Goal: Task Accomplishment & Management: Use online tool/utility

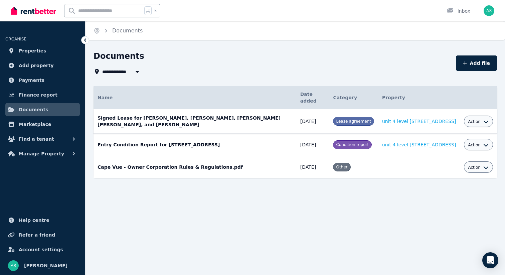
click at [481, 120] on button "Action" at bounding box center [478, 121] width 21 height 5
click at [355, 191] on div "**********" at bounding box center [294, 126] width 419 height 151
click at [42, 51] on span "Properties" at bounding box center [33, 51] width 28 height 8
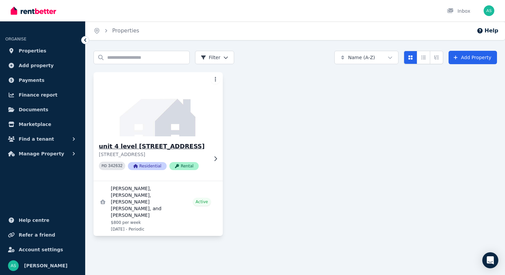
click at [216, 161] on icon at bounding box center [215, 158] width 3 height 5
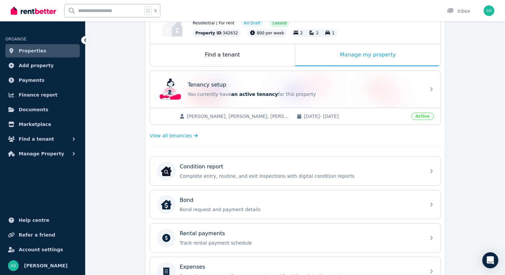
scroll to position [89, 0]
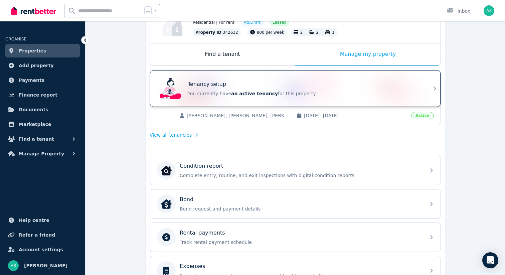
click at [436, 88] on icon at bounding box center [435, 88] width 8 height 8
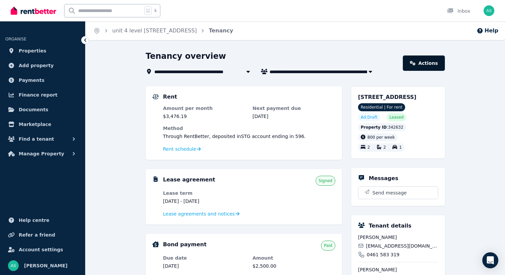
click at [435, 64] on link "Actions" at bounding box center [424, 62] width 42 height 15
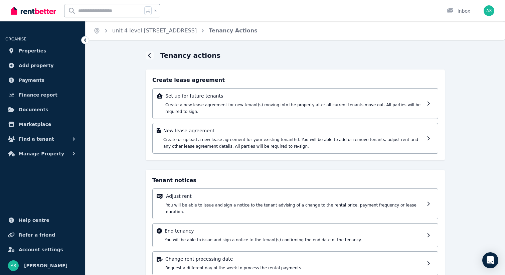
scroll to position [12, 0]
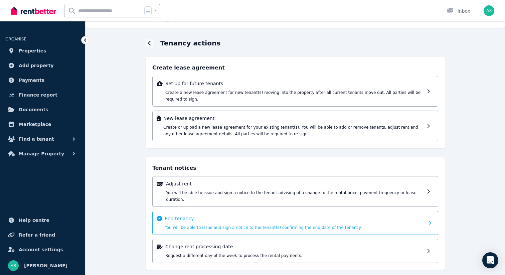
click at [428, 215] on div at bounding box center [430, 222] width 7 height 15
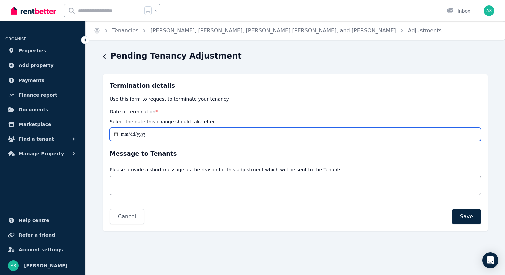
click at [125, 133] on input "Date of termination *" at bounding box center [294, 134] width 371 height 13
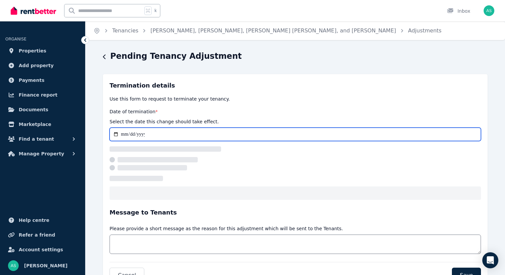
type input "**********"
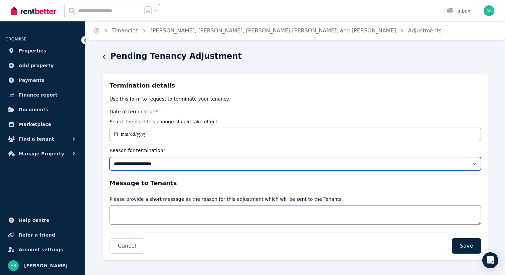
click at [155, 167] on select "**********" at bounding box center [294, 163] width 371 height 13
select select "**********"
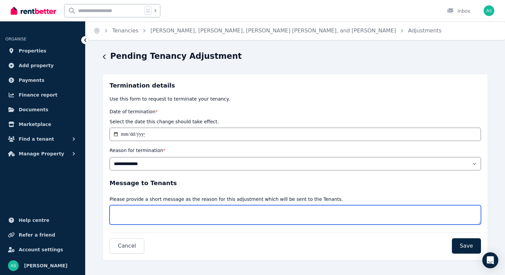
click at [128, 215] on textarea "Message" at bounding box center [294, 214] width 371 height 19
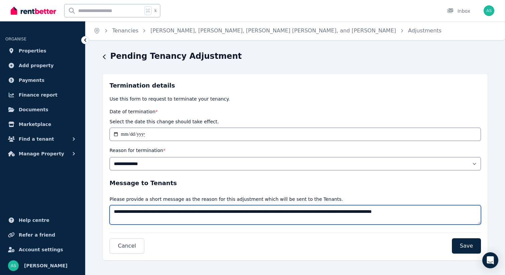
scroll to position [4, 0]
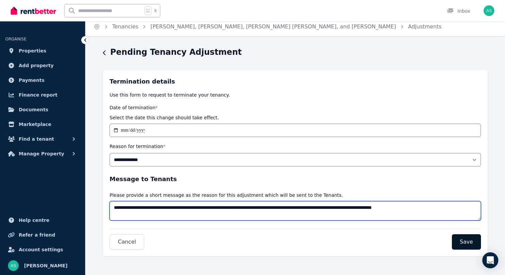
type textarea "**********"
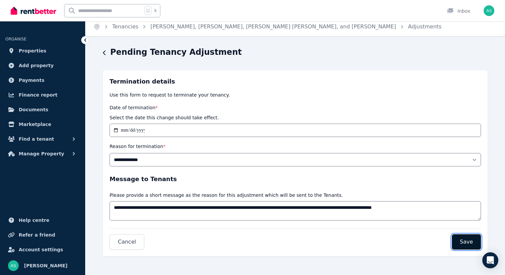
click at [468, 240] on span "Save" at bounding box center [466, 242] width 13 height 8
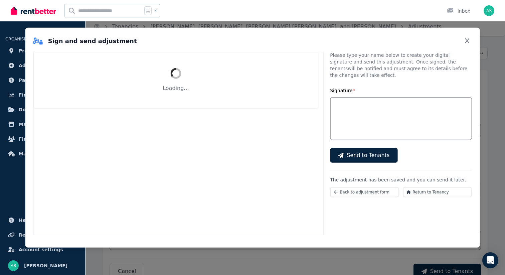
select select "**********"
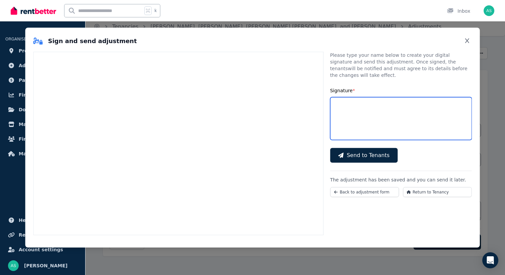
click at [348, 103] on input "Signature *" at bounding box center [401, 118] width 142 height 43
click at [375, 101] on input "Signature *" at bounding box center [401, 118] width 142 height 43
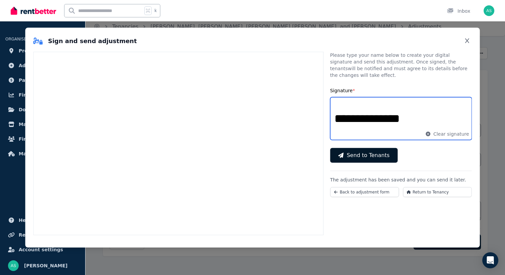
type input "**********"
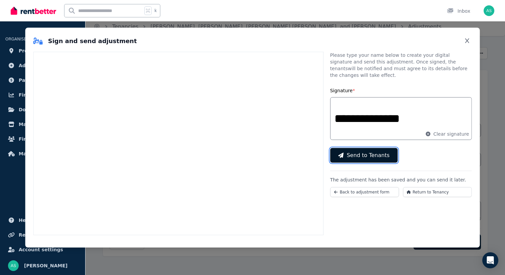
click at [363, 151] on span "Send to Tenants" at bounding box center [367, 155] width 43 height 8
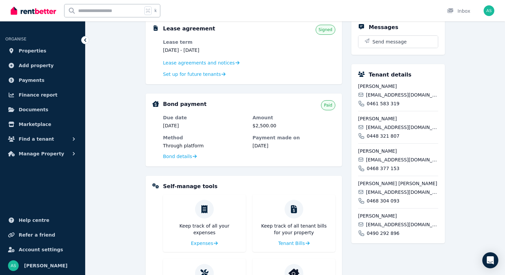
scroll to position [222, 0]
click at [188, 156] on span "Bond details" at bounding box center [177, 155] width 29 height 7
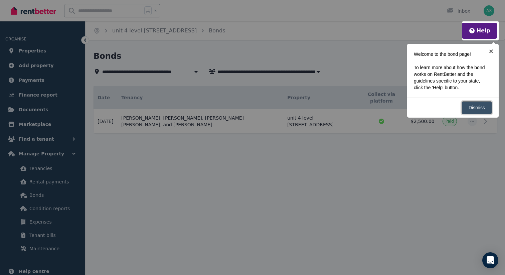
click at [479, 108] on link "Dismiss" at bounding box center [476, 107] width 30 height 13
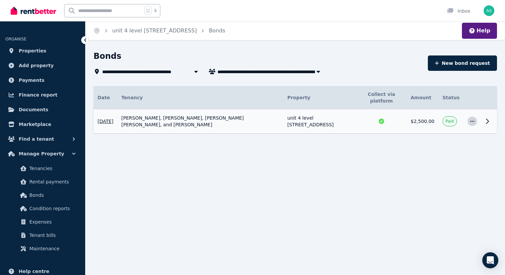
click at [474, 123] on icon "button" at bounding box center [471, 121] width 5 height 5
click at [487, 122] on icon at bounding box center [487, 121] width 8 height 8
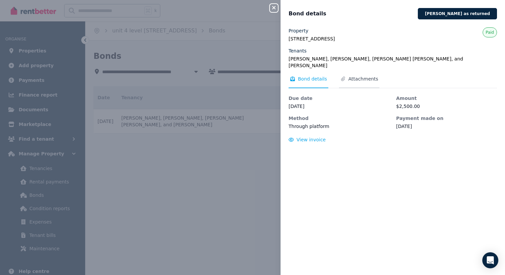
click at [357, 82] on span "Attachments" at bounding box center [363, 78] width 30 height 7
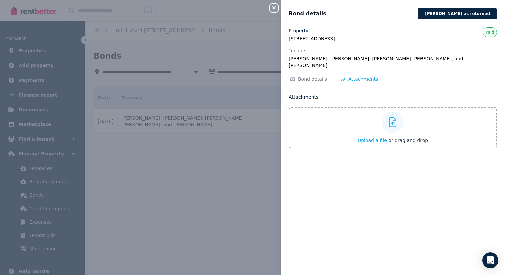
click at [253, 156] on div "Close panel Bond details [PERSON_NAME] as returned Property unit 4 level [STREE…" at bounding box center [252, 137] width 505 height 275
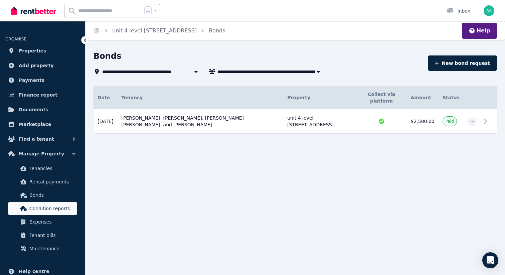
click at [57, 207] on span "Condition reports" at bounding box center [51, 208] width 45 height 8
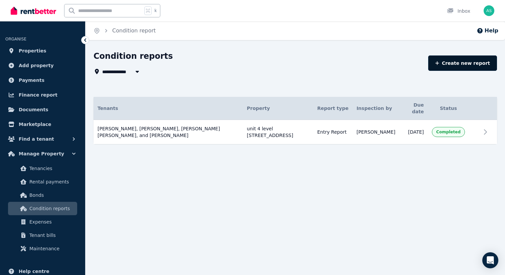
click at [462, 64] on link "Create new report" at bounding box center [462, 62] width 69 height 15
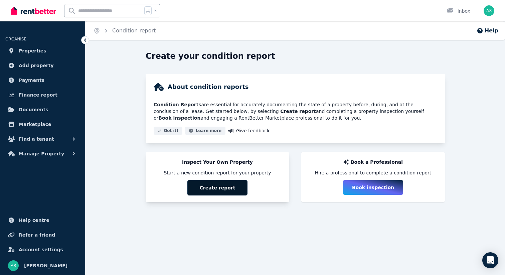
click at [211, 188] on button "Create report" at bounding box center [217, 187] width 60 height 15
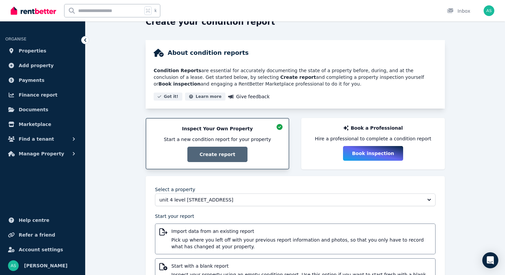
scroll to position [69, 0]
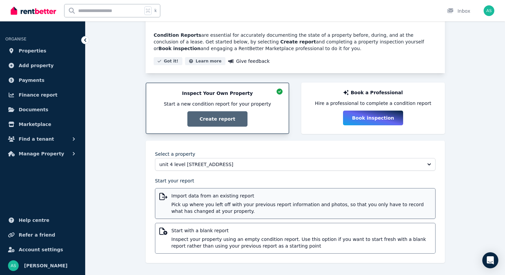
click at [203, 205] on span "Pick up where you left off with your previous report information and photos, so…" at bounding box center [301, 207] width 260 height 13
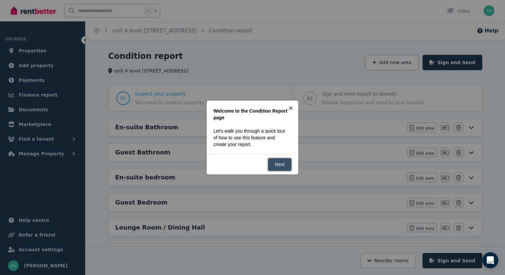
click at [281, 164] on link "Next" at bounding box center [280, 164] width 24 height 13
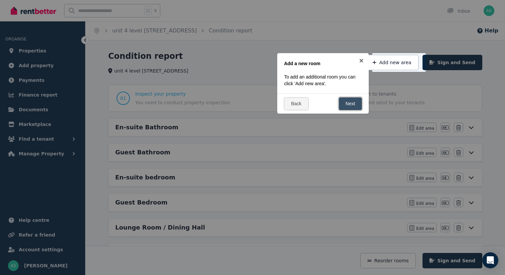
click at [345, 106] on link "Next" at bounding box center [350, 103] width 24 height 13
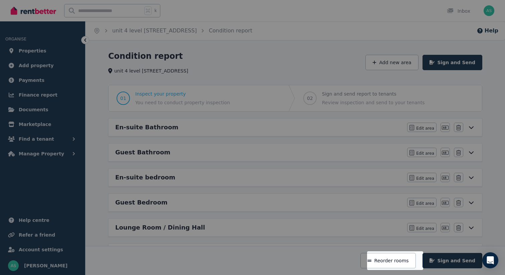
scroll to position [133, 0]
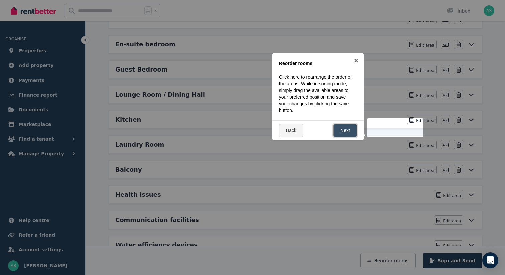
click at [338, 129] on link "Next" at bounding box center [345, 130] width 24 height 13
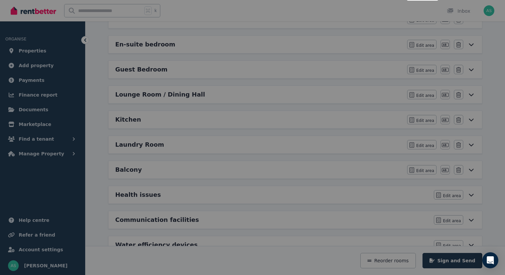
scroll to position [0, 0]
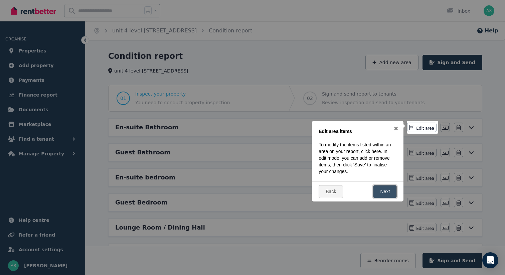
click at [387, 194] on link "Next" at bounding box center [385, 191] width 24 height 13
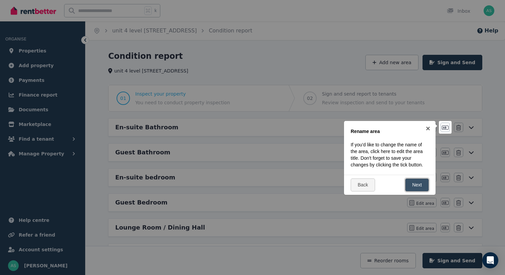
click at [416, 182] on link "Next" at bounding box center [417, 184] width 24 height 13
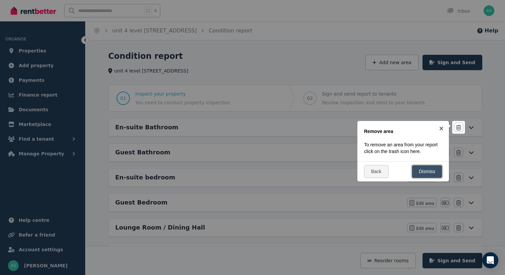
click at [424, 177] on link "Dismiss" at bounding box center [427, 171] width 30 height 13
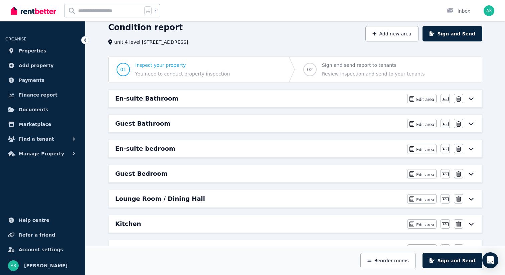
scroll to position [28, 0]
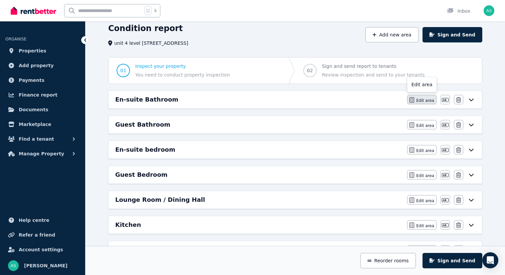
click at [426, 100] on span "Edit area" at bounding box center [425, 100] width 18 height 5
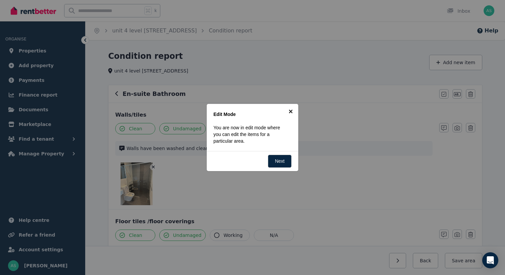
click at [291, 112] on link "×" at bounding box center [290, 111] width 15 height 15
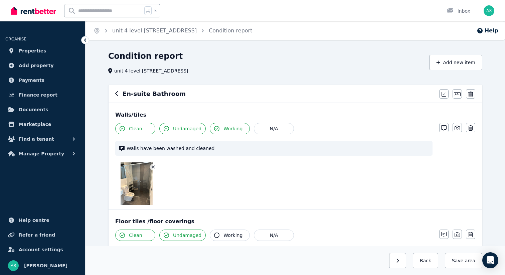
click at [116, 93] on icon "button" at bounding box center [116, 93] width 3 height 5
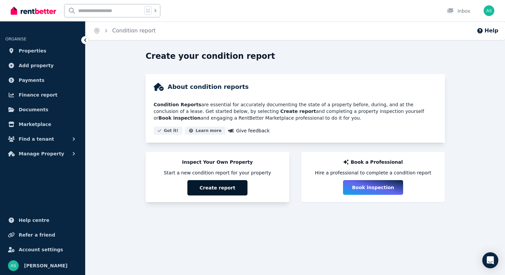
click at [214, 189] on button "Create report" at bounding box center [217, 187] width 60 height 15
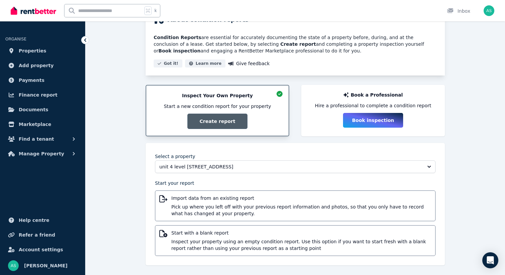
scroll to position [69, 0]
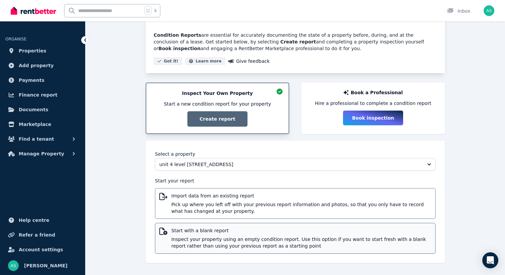
click at [221, 236] on span "Inspect your property using an empty condition report. Use this option if you w…" at bounding box center [301, 242] width 260 height 13
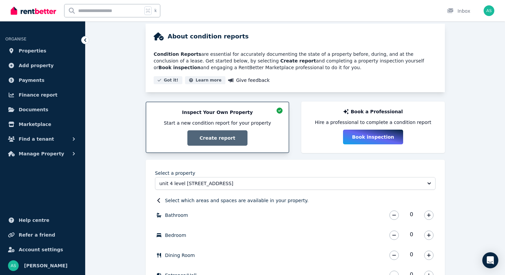
scroll to position [0, 0]
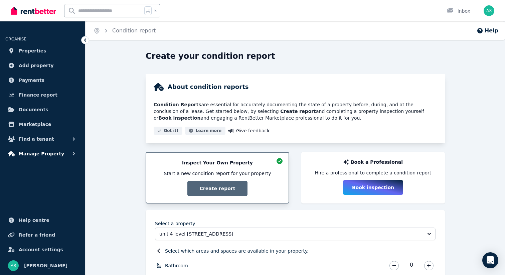
click at [72, 154] on icon "button" at bounding box center [73, 153] width 7 height 7
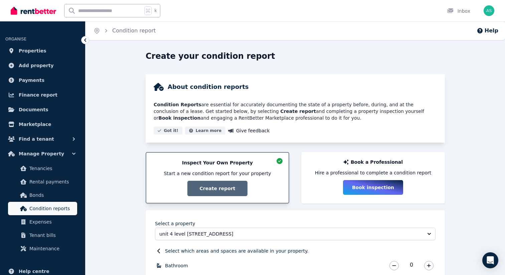
click at [61, 210] on span "Condition reports" at bounding box center [51, 208] width 45 height 8
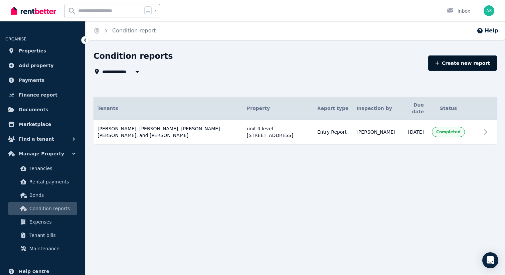
click at [464, 64] on link "Create new report" at bounding box center [462, 62] width 69 height 15
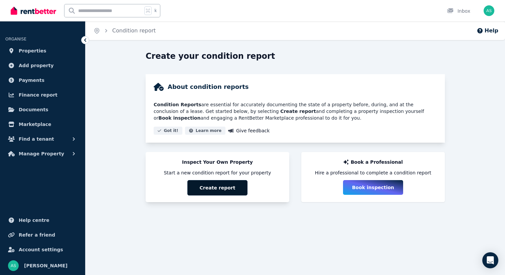
click at [205, 186] on button "Create report" at bounding box center [217, 187] width 60 height 15
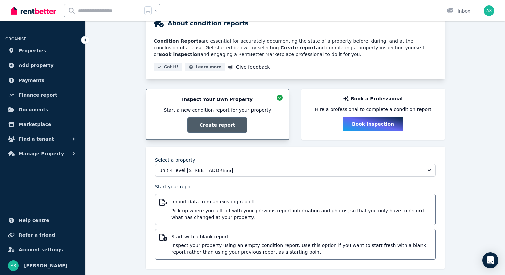
scroll to position [69, 0]
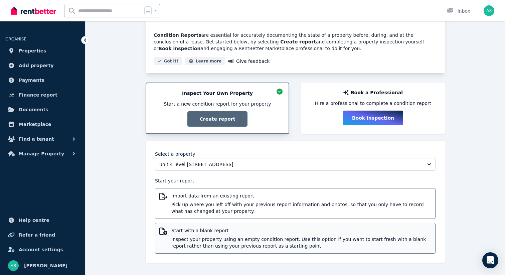
click at [201, 241] on span "Inspect your property using an empty condition report. Use this option if you w…" at bounding box center [301, 242] width 260 height 13
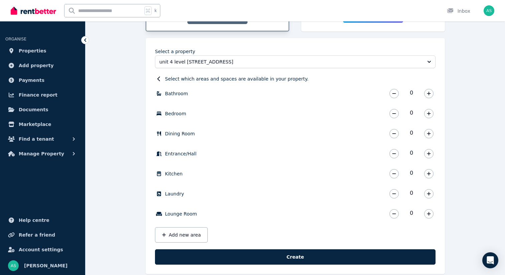
scroll to position [181, 0]
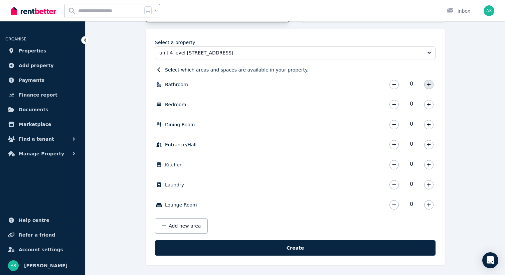
click at [429, 84] on icon "button" at bounding box center [429, 84] width 4 height 4
click at [426, 104] on button "button" at bounding box center [428, 104] width 9 height 9
click at [428, 124] on icon "button" at bounding box center [429, 124] width 4 height 5
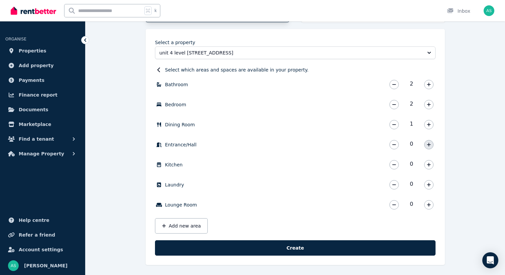
click at [429, 145] on icon "button" at bounding box center [429, 144] width 4 height 5
click at [427, 166] on icon "button" at bounding box center [429, 164] width 4 height 5
click at [429, 186] on icon "button" at bounding box center [429, 184] width 4 height 5
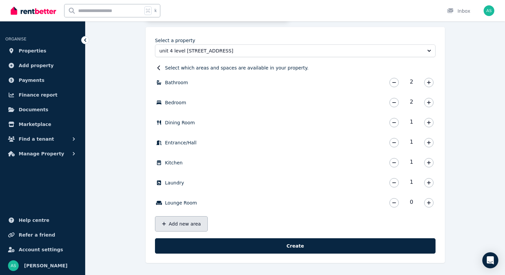
click at [180, 226] on button "Add new area" at bounding box center [181, 223] width 53 height 15
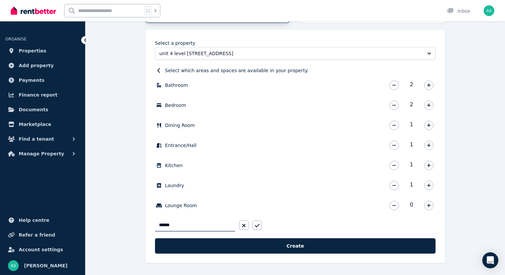
type input "*******"
click at [258, 225] on icon "button" at bounding box center [257, 225] width 5 height 3
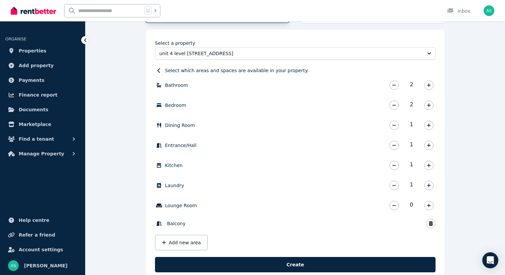
scroll to position [199, 0]
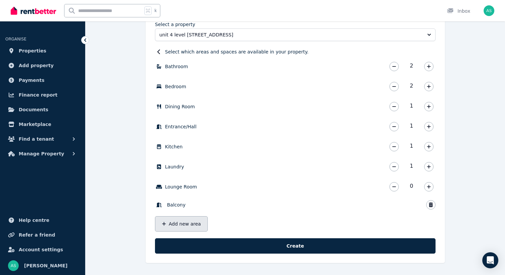
click at [179, 223] on button "Add new area" at bounding box center [181, 223] width 53 height 15
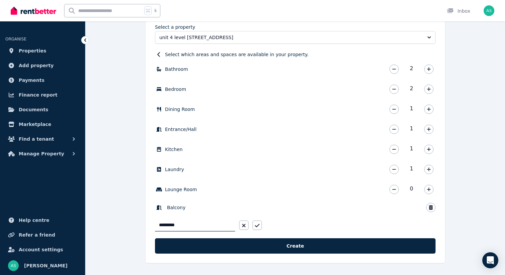
type input "**********"
click at [258, 226] on icon "button" at bounding box center [257, 225] width 5 height 5
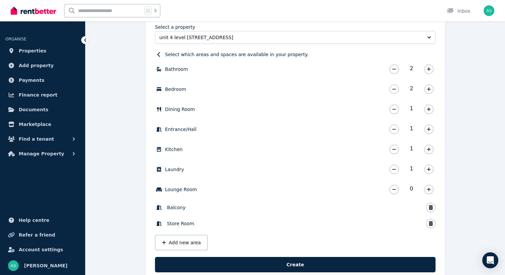
scroll to position [215, 0]
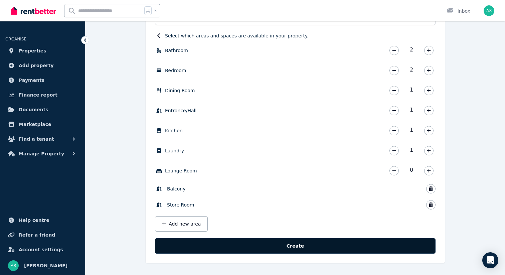
click at [289, 246] on button "Create" at bounding box center [295, 245] width 280 height 15
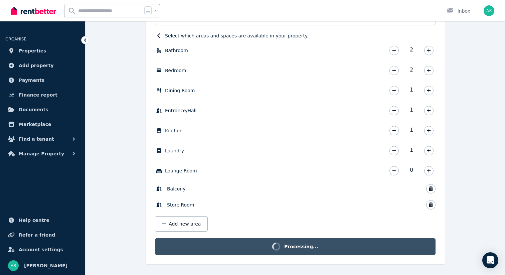
scroll to position [206, 0]
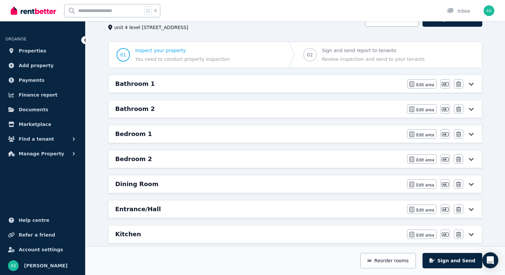
scroll to position [37, 0]
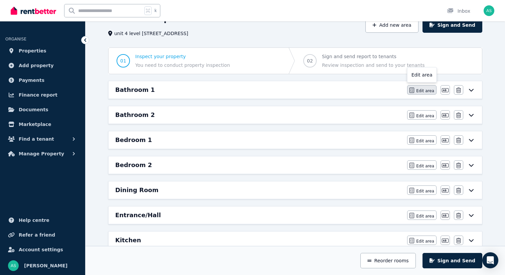
click at [424, 92] on span "Edit area" at bounding box center [425, 90] width 18 height 5
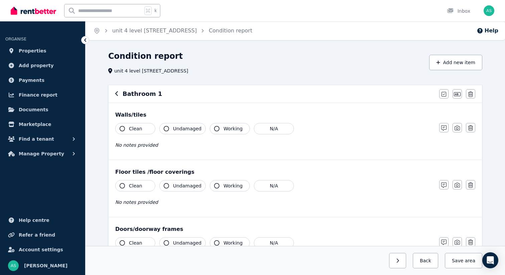
click at [130, 129] on span "Clean" at bounding box center [135, 128] width 13 height 7
click at [135, 186] on span "Clean" at bounding box center [135, 185] width 13 height 7
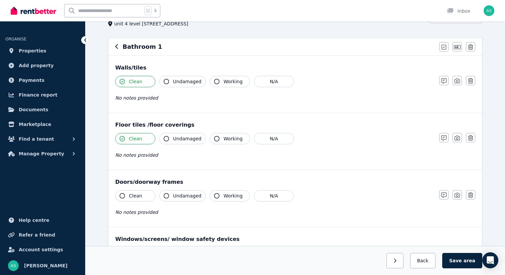
scroll to position [51, 0]
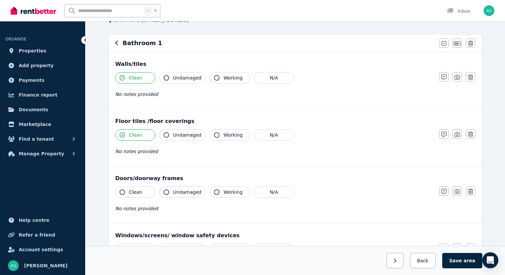
click at [137, 192] on span "Clean" at bounding box center [135, 192] width 13 height 7
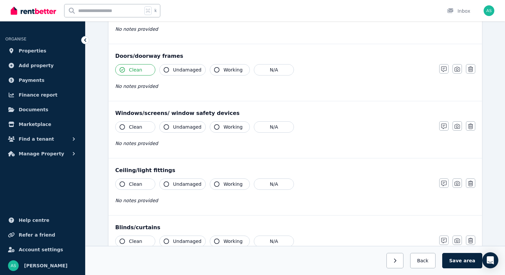
scroll to position [173, 0]
click at [140, 127] on span "Clean" at bounding box center [135, 126] width 13 height 7
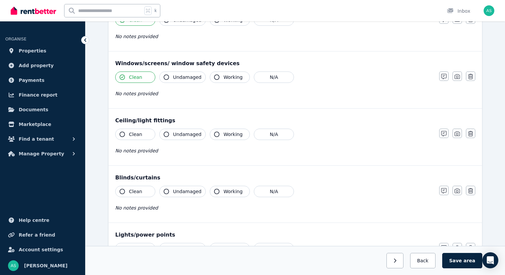
scroll to position [224, 0]
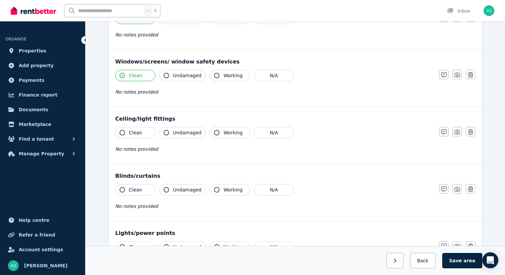
click at [139, 133] on span "Clean" at bounding box center [135, 132] width 13 height 7
click at [259, 189] on button "N/A" at bounding box center [274, 189] width 40 height 11
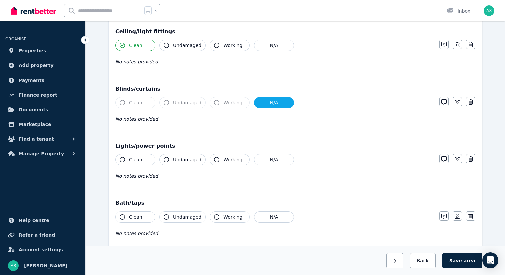
scroll to position [313, 0]
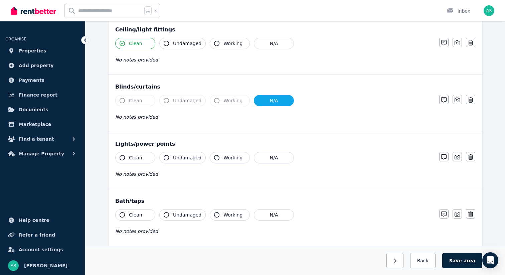
click at [134, 160] on span "Clean" at bounding box center [135, 157] width 13 height 7
click at [137, 213] on span "Clean" at bounding box center [135, 214] width 13 height 7
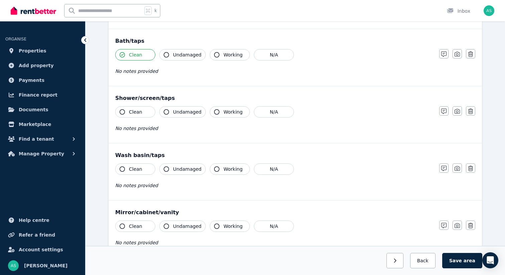
scroll to position [475, 0]
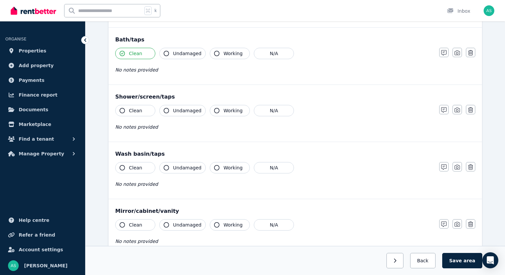
click at [135, 109] on span "Clean" at bounding box center [135, 110] width 13 height 7
click at [137, 168] on span "Clean" at bounding box center [135, 167] width 13 height 7
click at [141, 221] on span "Clean" at bounding box center [135, 224] width 13 height 7
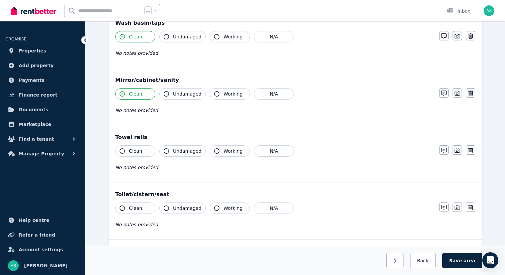
scroll to position [610, 0]
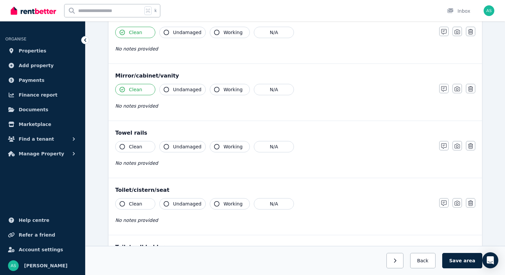
click at [134, 139] on div "Towel rails Clean Undamaged Working N/A No notes provided Notes Photo Delete" at bounding box center [294, 149] width 373 height 57
click at [133, 148] on span "Clean" at bounding box center [135, 146] width 13 height 7
click at [134, 205] on span "Clean" at bounding box center [135, 203] width 13 height 7
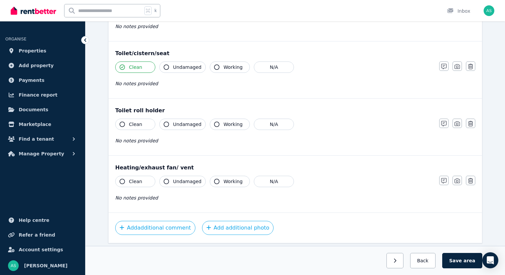
scroll to position [751, 0]
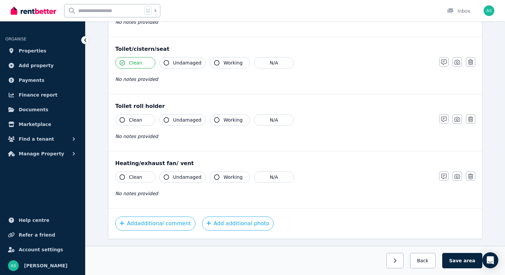
click at [143, 121] on button "Clean" at bounding box center [135, 119] width 40 height 11
click at [141, 176] on button "Clean" at bounding box center [135, 176] width 40 height 11
click at [185, 176] on span "Undamaged" at bounding box center [187, 177] width 28 height 7
click at [146, 176] on button "Clean" at bounding box center [135, 176] width 40 height 11
click at [140, 178] on span "Clean" at bounding box center [135, 177] width 13 height 7
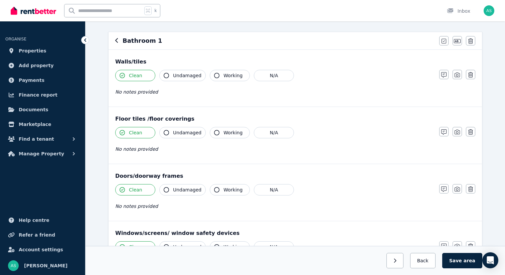
scroll to position [55, 0]
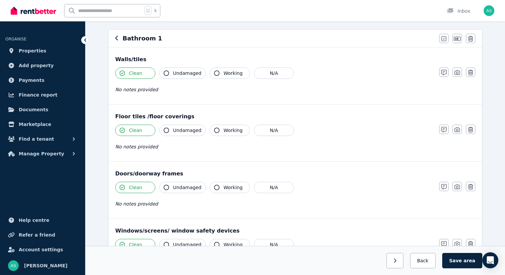
click at [139, 131] on span "Clean" at bounding box center [135, 130] width 13 height 7
click at [129, 132] on span "Clean" at bounding box center [135, 130] width 13 height 7
click at [143, 129] on button "Clean" at bounding box center [135, 130] width 40 height 11
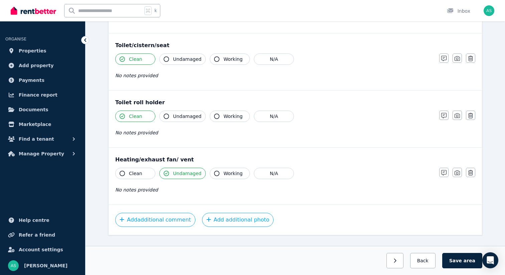
scroll to position [768, 0]
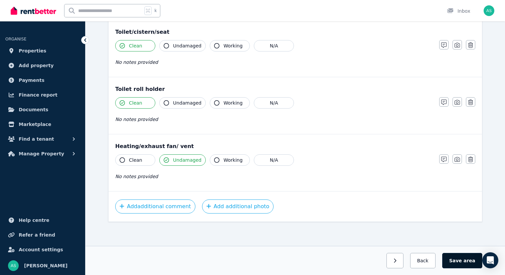
click at [457, 261] on button "Save area" at bounding box center [462, 260] width 40 height 15
click at [399, 261] on button "button" at bounding box center [391, 260] width 17 height 15
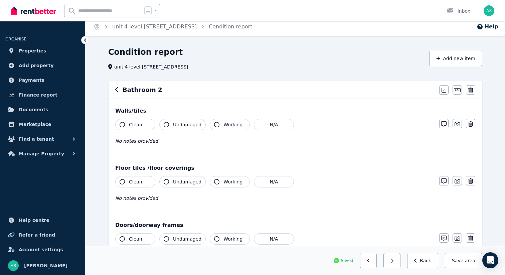
scroll to position [0, 0]
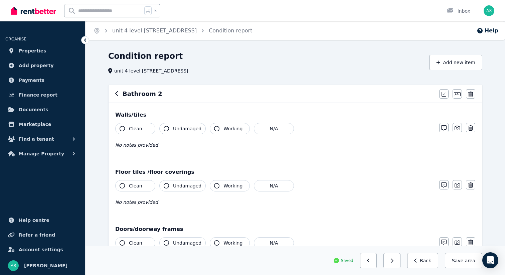
click at [140, 130] on span "Clean" at bounding box center [135, 128] width 13 height 7
click at [140, 188] on span "Clean" at bounding box center [135, 185] width 13 height 7
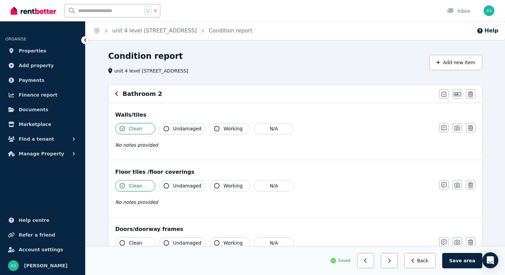
click at [140, 188] on span "Clean" at bounding box center [135, 185] width 13 height 7
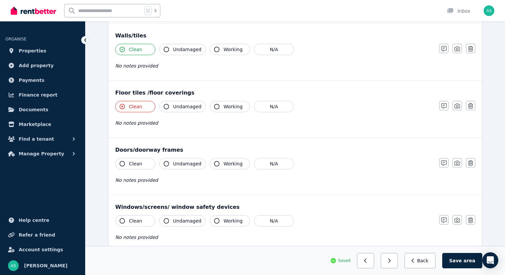
scroll to position [94, 0]
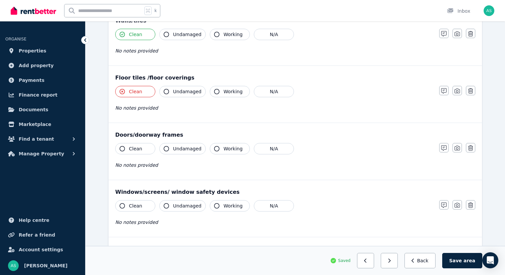
click at [140, 148] on span "Clean" at bounding box center [135, 148] width 13 height 7
click at [139, 204] on span "Clean" at bounding box center [135, 205] width 13 height 7
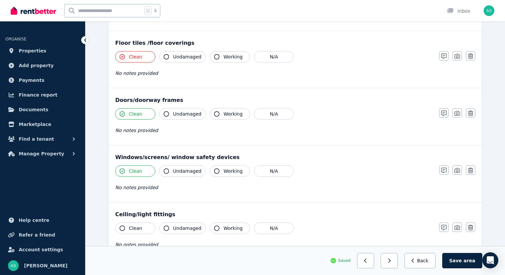
scroll to position [131, 0]
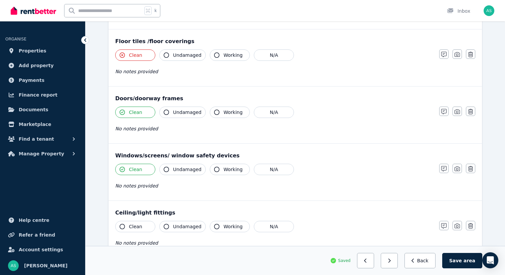
click at [143, 170] on button "Clean" at bounding box center [135, 169] width 40 height 11
click at [268, 170] on button "N/A" at bounding box center [274, 169] width 40 height 11
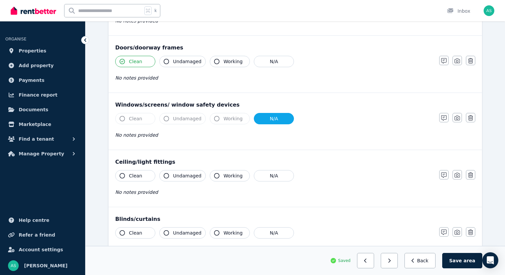
scroll to position [183, 0]
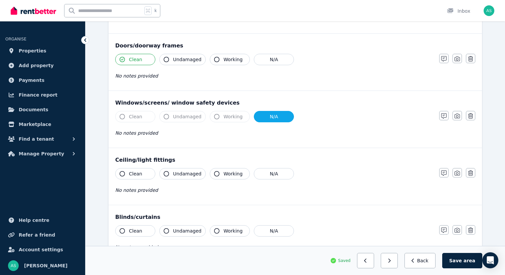
click at [138, 174] on span "Clean" at bounding box center [135, 173] width 13 height 7
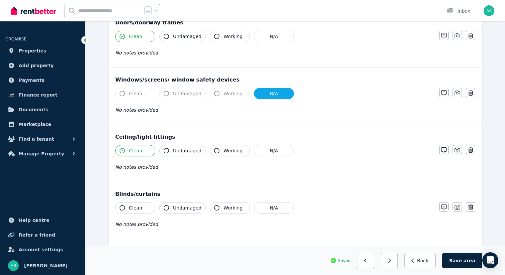
scroll to position [207, 0]
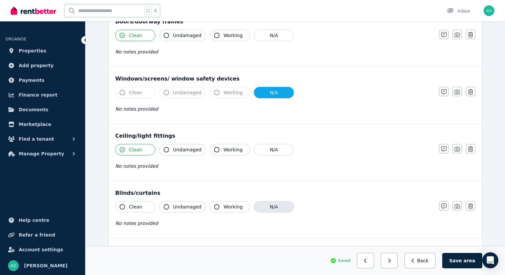
click at [277, 209] on button "N/A" at bounding box center [274, 206] width 40 height 11
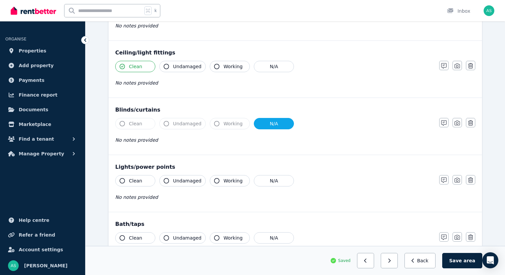
scroll to position [293, 0]
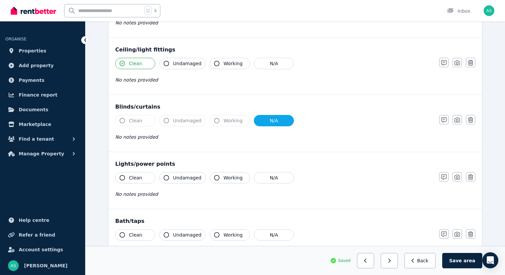
click at [138, 177] on span "Clean" at bounding box center [135, 177] width 13 height 7
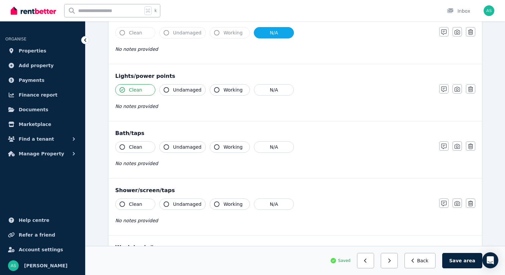
scroll to position [394, 0]
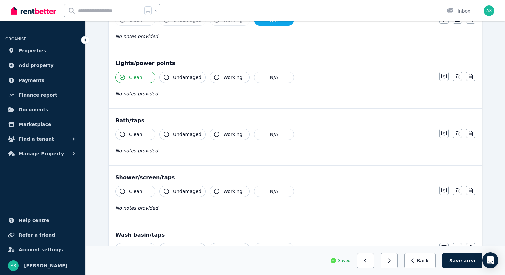
click at [134, 135] on span "Clean" at bounding box center [135, 134] width 13 height 7
click at [145, 198] on div "Clean Undamaged Working N/A No notes provided" at bounding box center [273, 202] width 317 height 33
click at [140, 190] on span "Clean" at bounding box center [135, 191] width 13 height 7
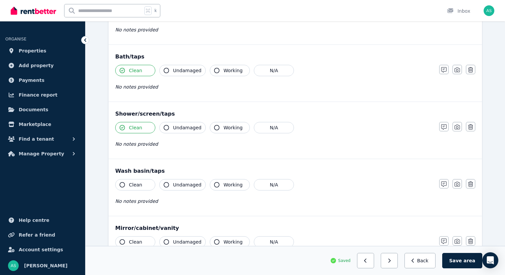
scroll to position [476, 0]
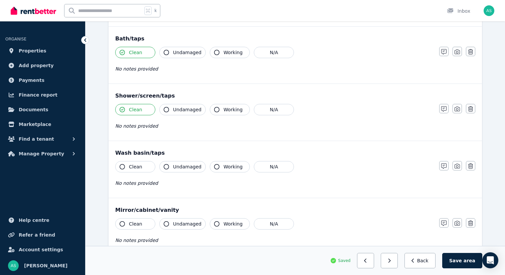
click at [133, 171] on button "Clean" at bounding box center [135, 166] width 40 height 11
click at [142, 227] on button "Clean" at bounding box center [135, 223] width 40 height 11
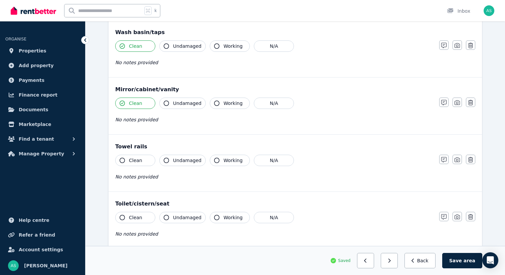
click at [135, 167] on div "Clean Undamaged Working N/A No notes provided" at bounding box center [273, 171] width 317 height 33
click at [134, 160] on span "Clean" at bounding box center [135, 160] width 13 height 7
click at [138, 216] on span "Clean" at bounding box center [135, 217] width 13 height 7
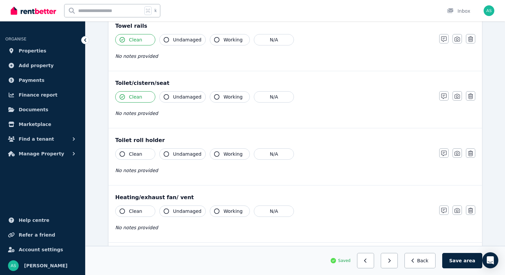
scroll to position [719, 0]
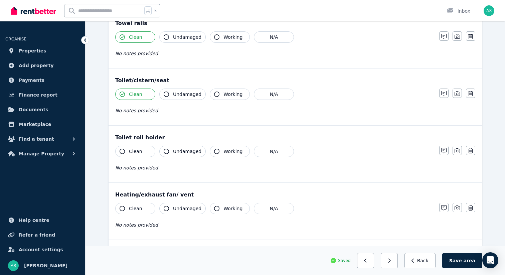
click at [136, 150] on span "Clean" at bounding box center [135, 151] width 13 height 7
click at [143, 208] on button "Clean" at bounding box center [135, 208] width 40 height 11
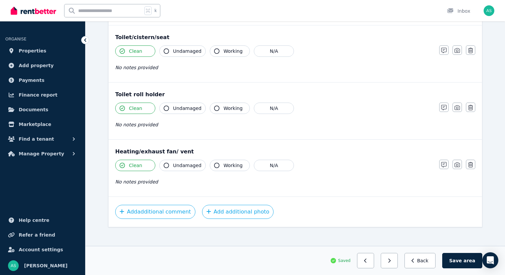
scroll to position [768, 0]
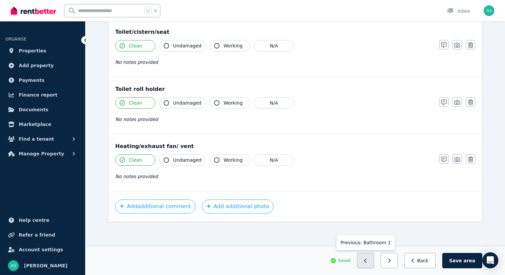
click at [368, 263] on button "button" at bounding box center [365, 260] width 17 height 15
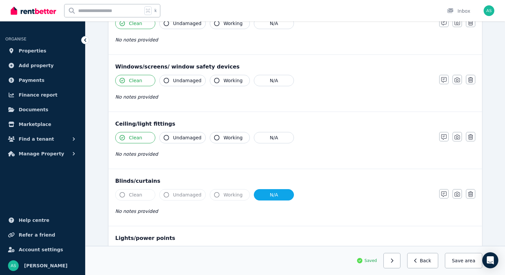
scroll to position [219, 0]
click at [264, 83] on button "N/A" at bounding box center [274, 80] width 40 height 11
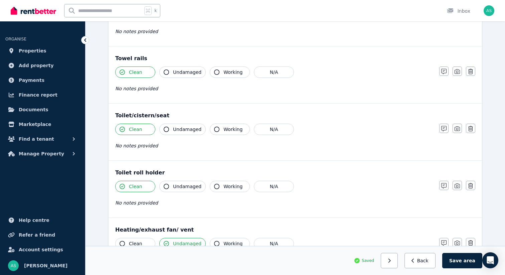
scroll to position [768, 0]
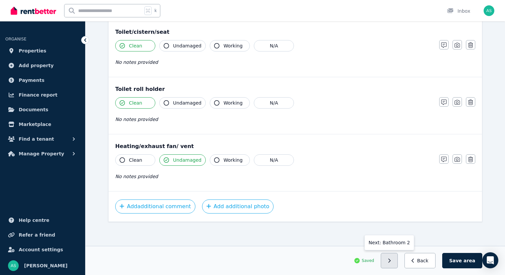
click at [392, 264] on button "button" at bounding box center [389, 260] width 17 height 15
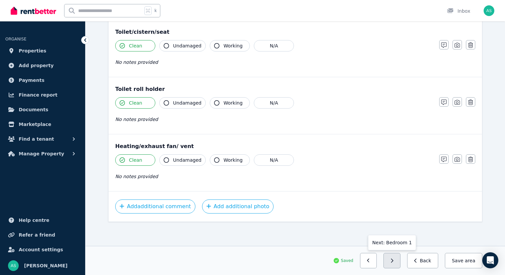
click at [396, 256] on button "button" at bounding box center [391, 260] width 17 height 15
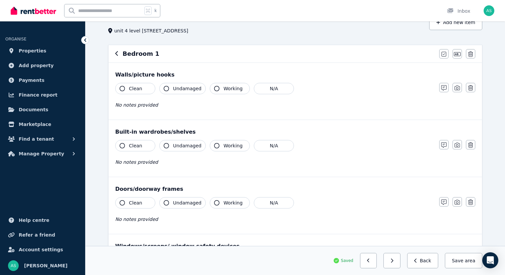
scroll to position [0, 0]
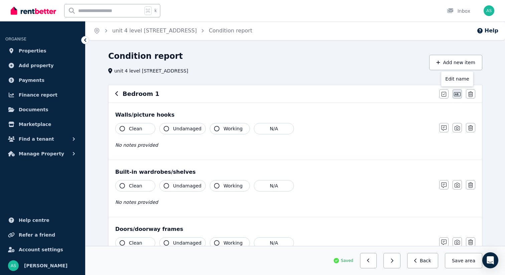
click at [456, 94] on icon "button" at bounding box center [457, 93] width 7 height 5
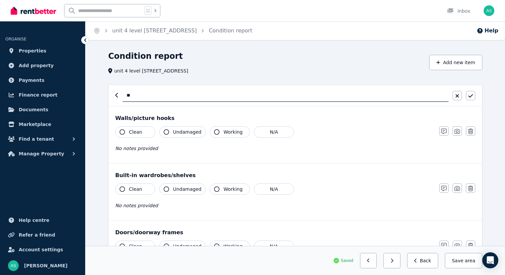
type input "*"
type input "**********"
click at [473, 97] on button "button" at bounding box center [470, 95] width 9 height 9
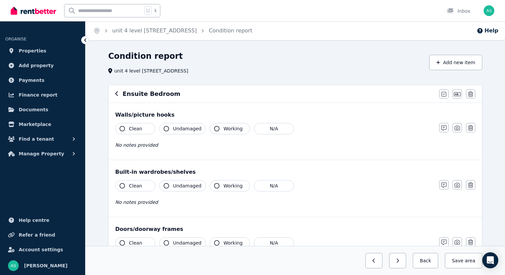
click at [141, 130] on span "Clean" at bounding box center [135, 128] width 13 height 7
click at [145, 188] on button "Clean" at bounding box center [135, 185] width 40 height 11
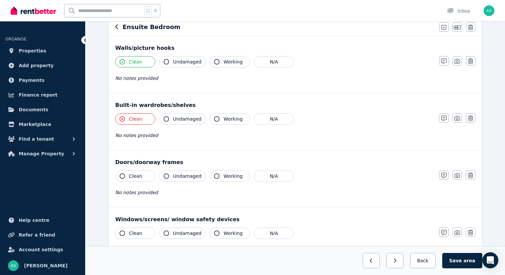
scroll to position [77, 0]
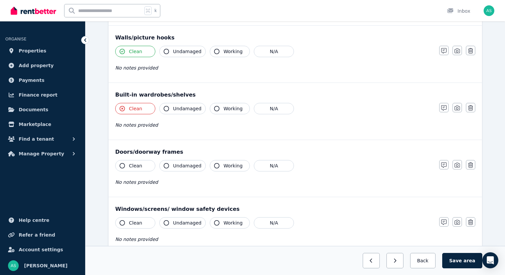
click at [132, 165] on span "Clean" at bounding box center [135, 165] width 13 height 7
click at [182, 165] on span "Undamaged" at bounding box center [187, 165] width 28 height 7
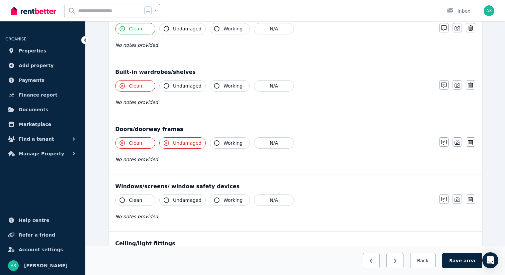
scroll to position [101, 0]
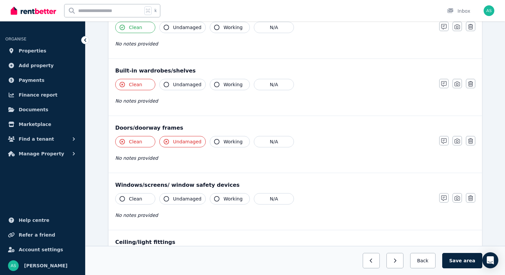
click at [142, 201] on button "Clean" at bounding box center [135, 198] width 40 height 11
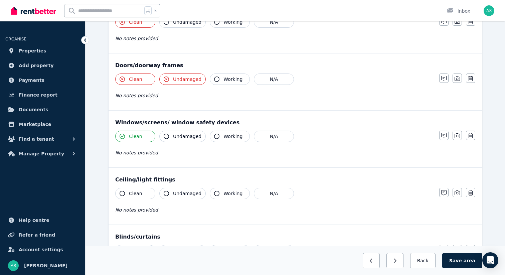
scroll to position [172, 0]
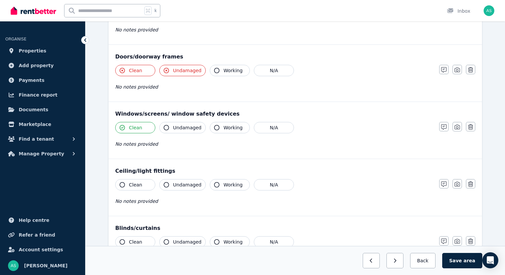
click at [186, 69] on span "Undamaged" at bounding box center [187, 70] width 28 height 7
click at [138, 183] on span "Clean" at bounding box center [135, 184] width 13 height 7
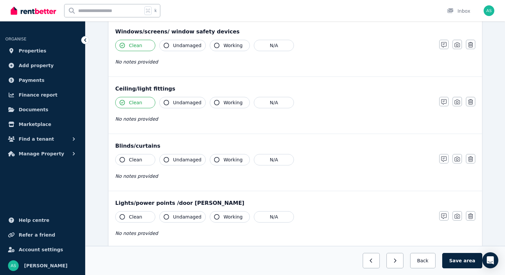
scroll to position [266, 0]
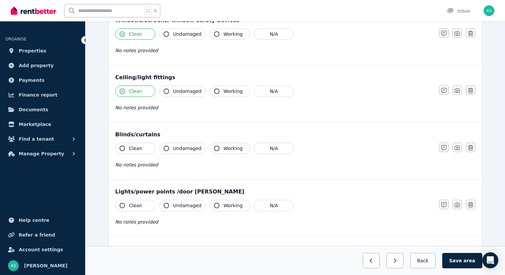
click at [138, 151] on span "Clean" at bounding box center [135, 148] width 13 height 7
click at [139, 204] on span "Clean" at bounding box center [135, 205] width 13 height 7
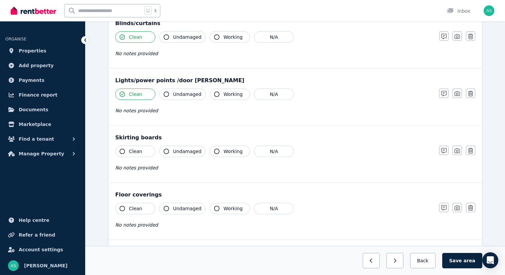
scroll to position [379, 0]
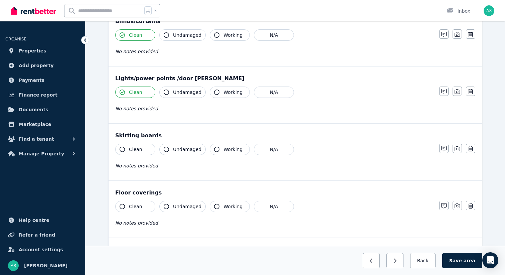
click at [142, 148] on button "Clean" at bounding box center [135, 149] width 40 height 11
click at [139, 149] on span "Clean" at bounding box center [135, 149] width 13 height 7
click at [138, 149] on span "Clean" at bounding box center [135, 149] width 13 height 7
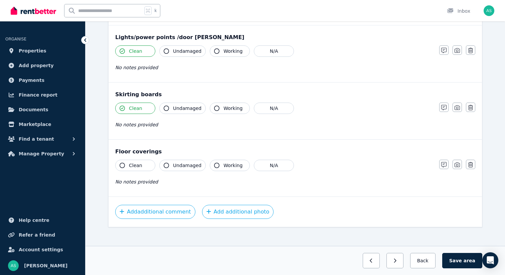
scroll to position [425, 0]
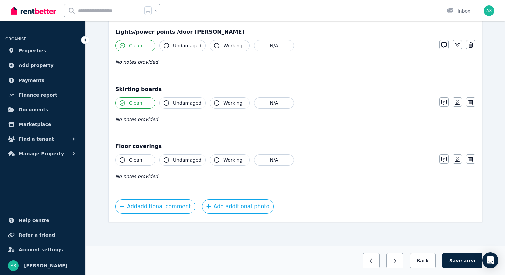
click at [183, 160] on span "Undamaged" at bounding box center [187, 160] width 28 height 7
click at [179, 160] on span "Undamaged" at bounding box center [187, 160] width 28 height 7
click at [132, 162] on span "Clean" at bounding box center [135, 160] width 13 height 7
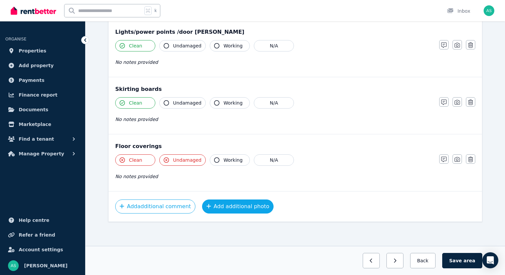
click at [217, 208] on button "Add additional photo" at bounding box center [238, 206] width 72 height 14
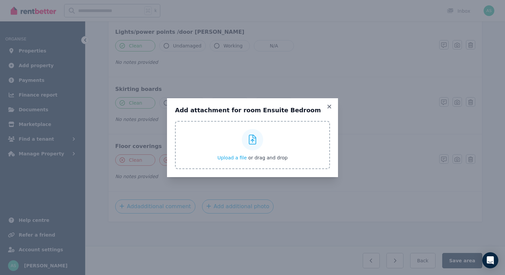
click at [236, 157] on span "Upload a file" at bounding box center [231, 157] width 29 height 5
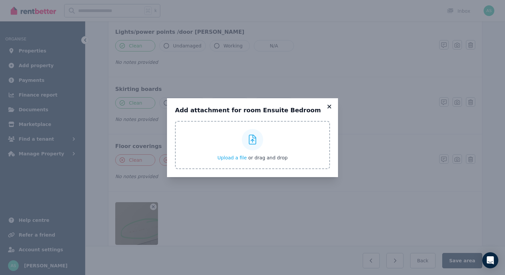
click at [329, 107] on icon at bounding box center [329, 106] width 4 height 4
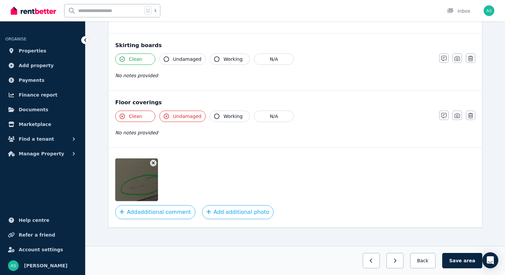
scroll to position [475, 0]
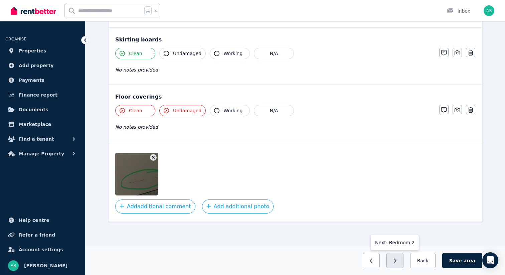
click at [396, 260] on icon "button" at bounding box center [394, 260] width 3 height 5
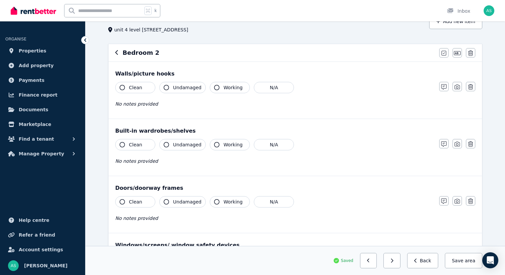
scroll to position [0, 0]
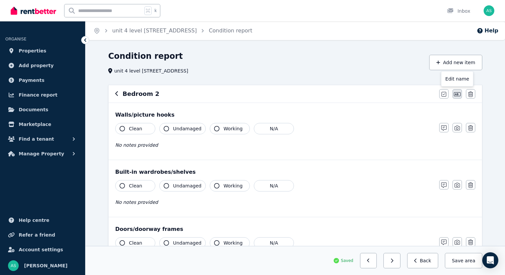
click at [457, 95] on icon "button" at bounding box center [457, 93] width 7 height 5
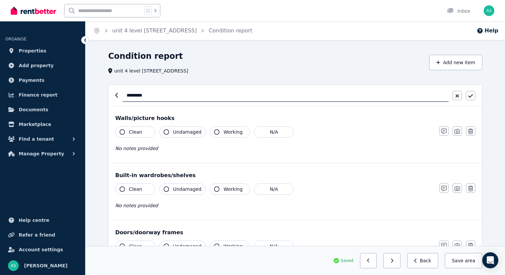
click at [156, 92] on input "*********" at bounding box center [286, 95] width 326 height 13
type input "**********"
click at [473, 95] on button "button" at bounding box center [470, 95] width 9 height 9
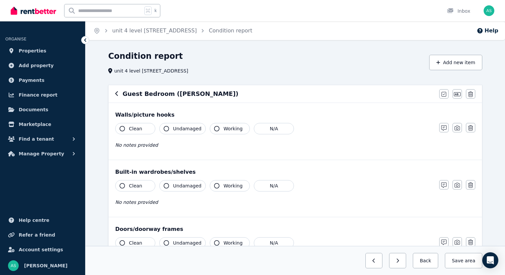
click at [173, 129] on button "Undamaged" at bounding box center [182, 128] width 46 height 11
click at [137, 186] on span "Clean" at bounding box center [135, 185] width 13 height 7
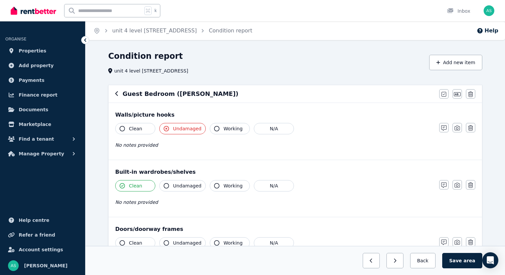
click at [137, 186] on span "Clean" at bounding box center [135, 185] width 13 height 7
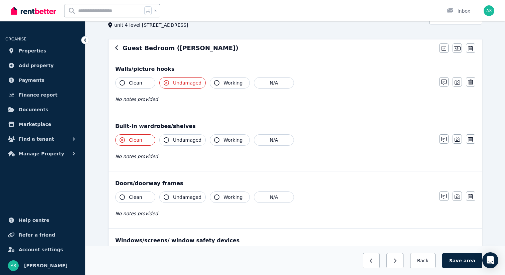
scroll to position [48, 0]
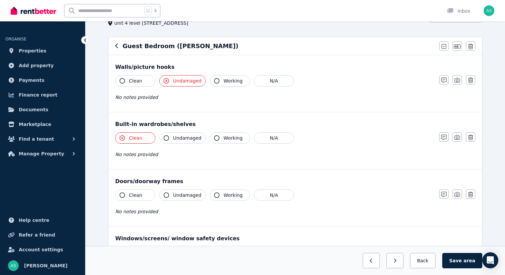
click at [140, 194] on span "Clean" at bounding box center [135, 195] width 13 height 7
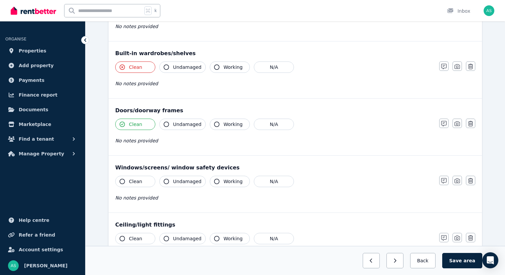
scroll to position [123, 0]
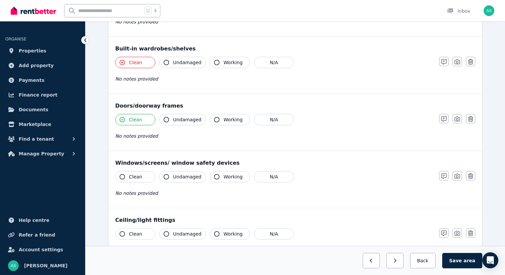
click at [141, 176] on span "Clean" at bounding box center [135, 176] width 13 height 7
click at [138, 233] on span "Clean" at bounding box center [135, 233] width 13 height 7
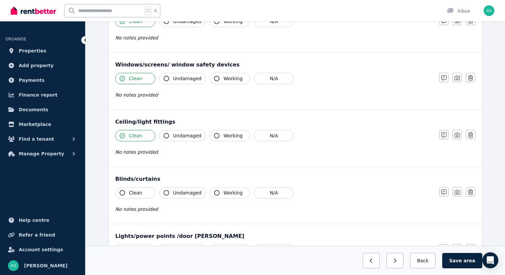
scroll to position [245, 0]
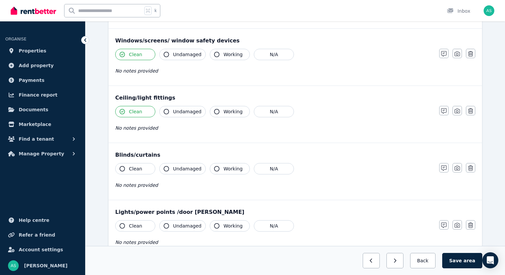
click at [134, 168] on span "Clean" at bounding box center [135, 168] width 13 height 7
click at [138, 225] on span "Clean" at bounding box center [135, 225] width 13 height 7
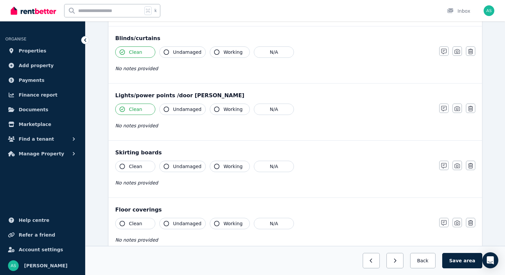
scroll to position [372, 0]
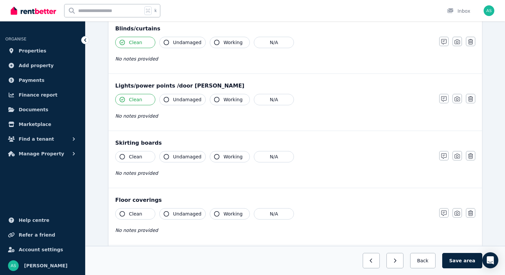
click at [144, 157] on button "Clean" at bounding box center [135, 156] width 40 height 11
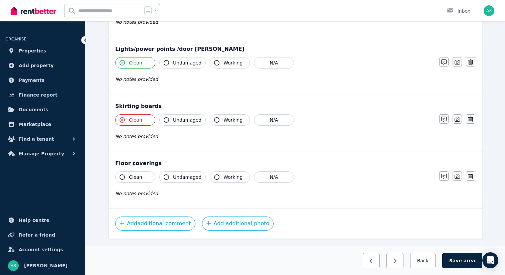
scroll to position [409, 0]
click at [137, 180] on button "Clean" at bounding box center [135, 176] width 40 height 11
click at [177, 178] on span "Undamaged" at bounding box center [187, 176] width 28 height 7
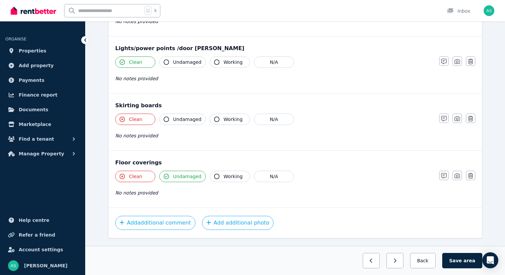
click at [177, 178] on span "Undamaged" at bounding box center [187, 176] width 28 height 7
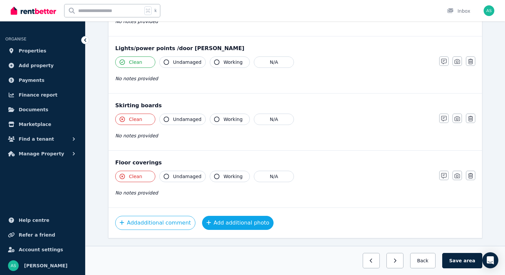
click at [232, 224] on button "Add additional photo" at bounding box center [238, 223] width 72 height 14
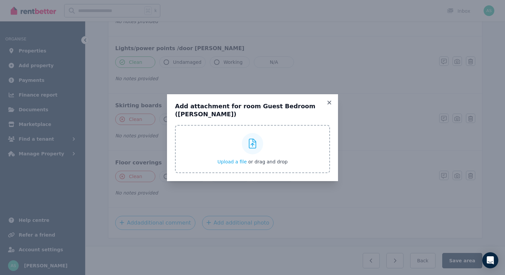
click at [233, 159] on span "Upload a file" at bounding box center [231, 161] width 29 height 5
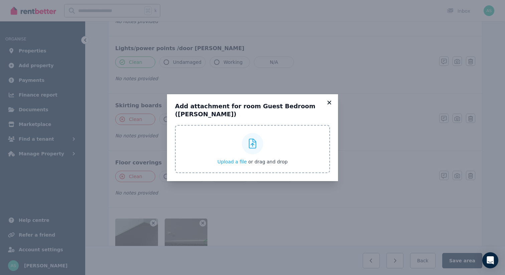
click at [330, 105] on icon at bounding box center [329, 102] width 7 height 6
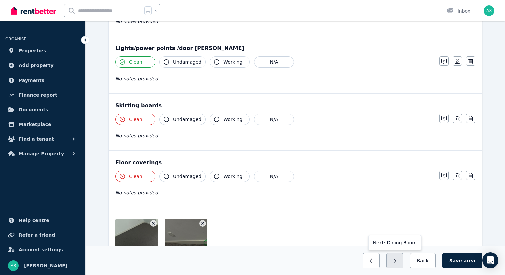
click at [403, 261] on button "button" at bounding box center [394, 260] width 17 height 15
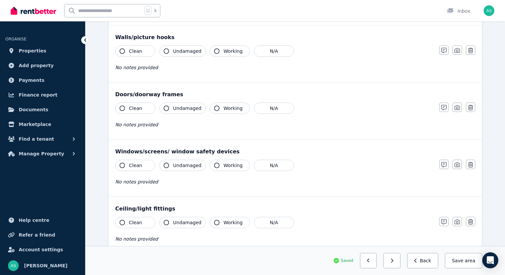
scroll to position [0, 0]
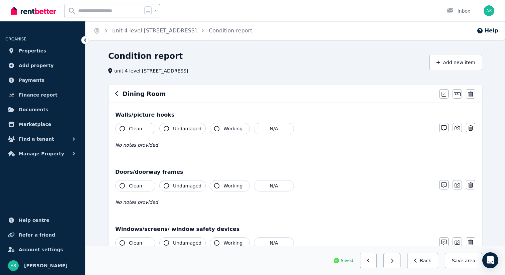
click at [142, 129] on button "Clean" at bounding box center [135, 128] width 40 height 11
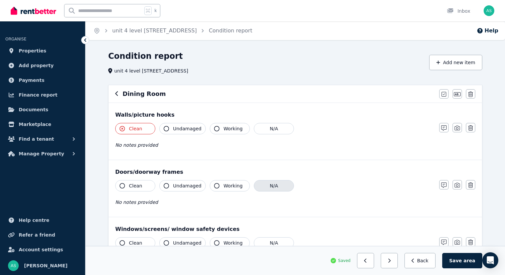
click at [270, 188] on button "N/A" at bounding box center [274, 185] width 40 height 11
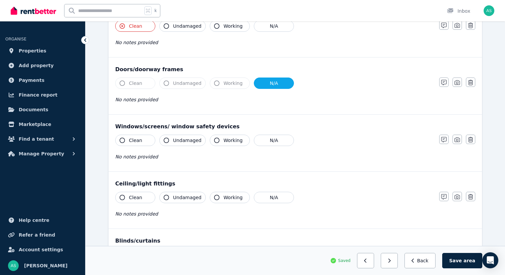
scroll to position [115, 0]
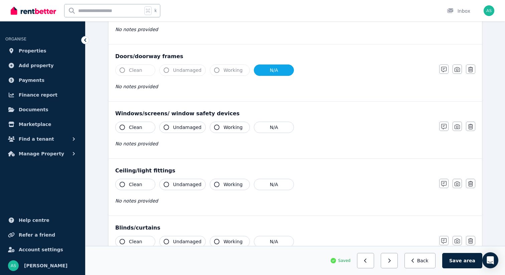
click at [135, 127] on span "Clean" at bounding box center [135, 127] width 13 height 7
click at [139, 186] on span "Clean" at bounding box center [135, 184] width 13 height 7
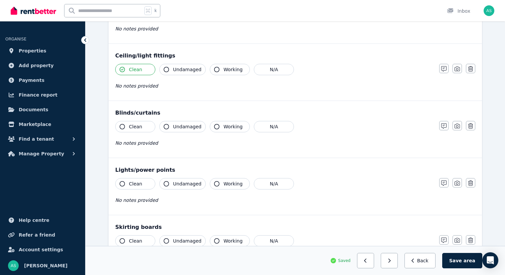
scroll to position [252, 0]
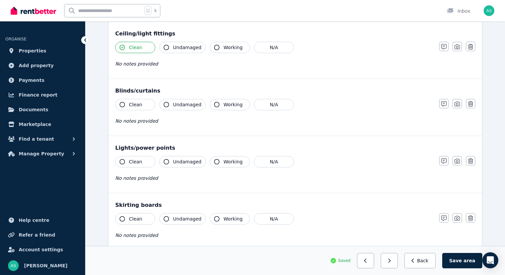
click at [140, 105] on span "Clean" at bounding box center [135, 104] width 13 height 7
click at [140, 162] on span "Clean" at bounding box center [135, 161] width 13 height 7
click at [138, 220] on span "Clean" at bounding box center [135, 218] width 13 height 7
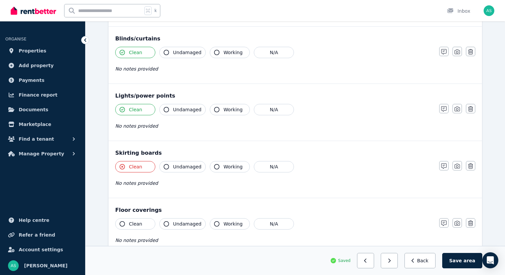
scroll to position [368, 0]
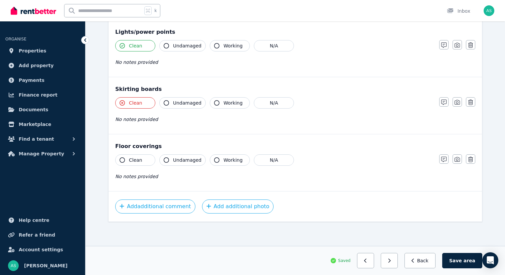
click at [139, 162] on span "Clean" at bounding box center [135, 160] width 13 height 7
click at [241, 207] on button "Add additional photo" at bounding box center [238, 206] width 72 height 14
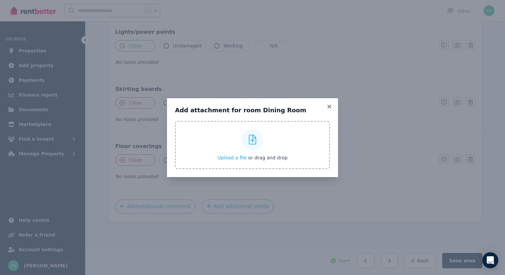
click at [230, 157] on span "Upload a file" at bounding box center [231, 157] width 29 height 5
click at [329, 107] on icon at bounding box center [329, 106] width 7 height 6
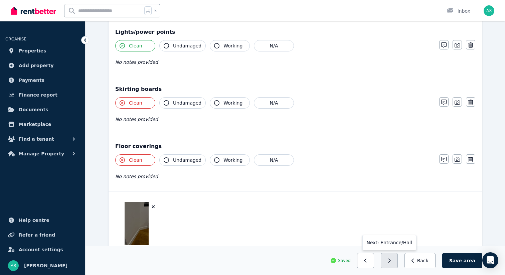
click at [392, 261] on button "button" at bounding box center [389, 260] width 17 height 15
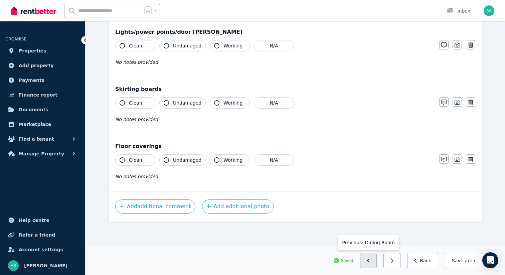
click at [368, 260] on button "button" at bounding box center [368, 260] width 17 height 15
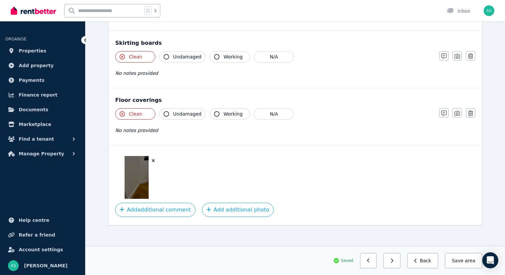
scroll to position [418, 0]
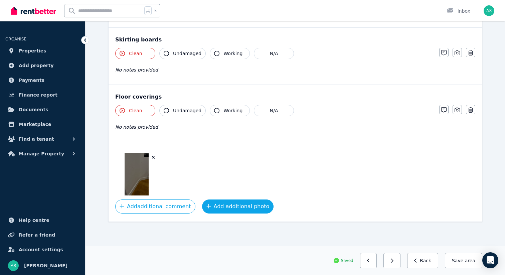
click at [222, 204] on button "Add additional photo" at bounding box center [238, 206] width 72 height 14
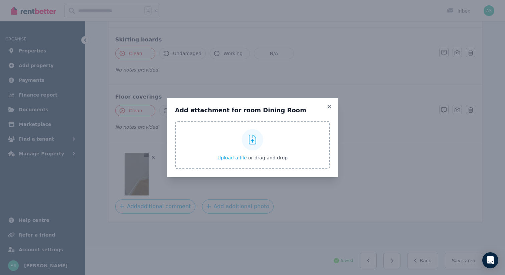
click at [229, 156] on span "Upload a file" at bounding box center [231, 157] width 29 height 5
click at [329, 106] on icon at bounding box center [329, 106] width 4 height 4
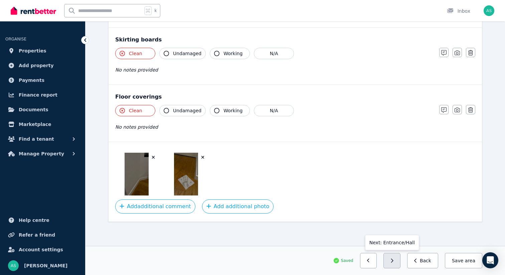
click at [393, 260] on icon "button" at bounding box center [392, 260] width 2 height 4
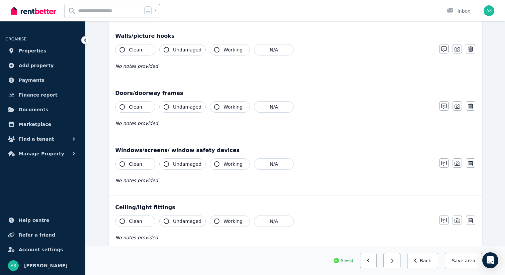
scroll to position [0, 0]
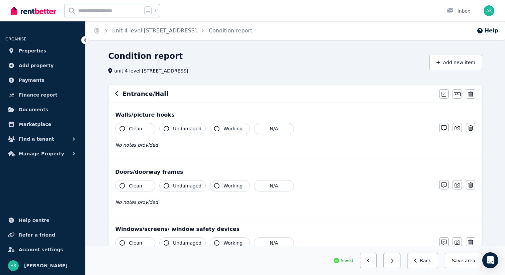
click at [139, 128] on span "Clean" at bounding box center [135, 128] width 13 height 7
click at [143, 185] on button "Clean" at bounding box center [135, 185] width 40 height 11
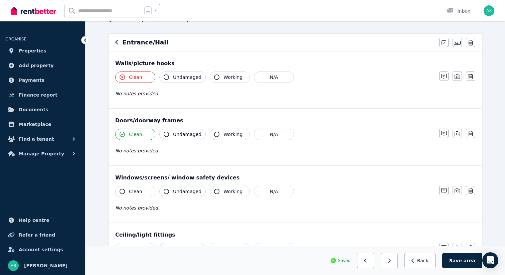
scroll to position [56, 0]
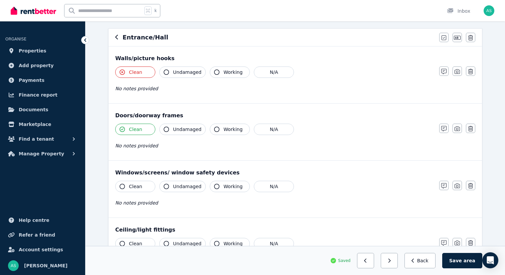
click at [137, 131] on span "Clean" at bounding box center [135, 129] width 13 height 7
click at [266, 187] on button "N/A" at bounding box center [274, 186] width 40 height 11
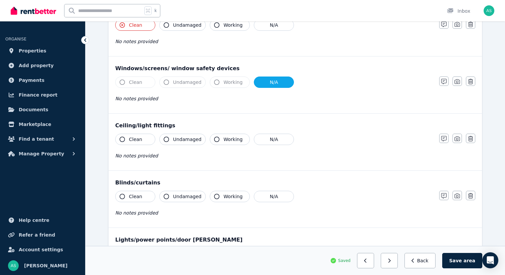
scroll to position [163, 0]
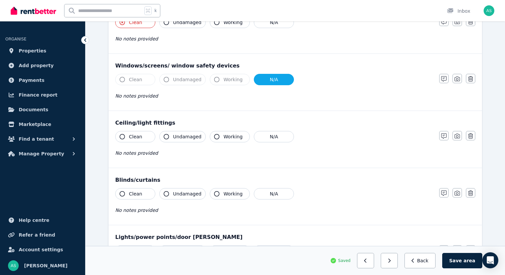
click at [132, 133] on button "Clean" at bounding box center [135, 136] width 40 height 11
click at [271, 197] on button "N/A" at bounding box center [274, 193] width 40 height 11
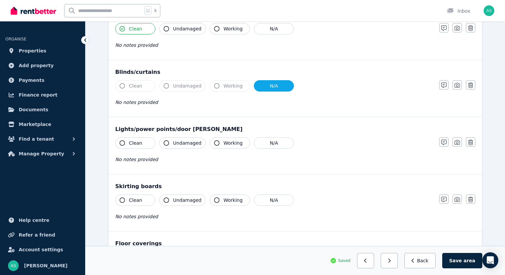
scroll to position [289, 0]
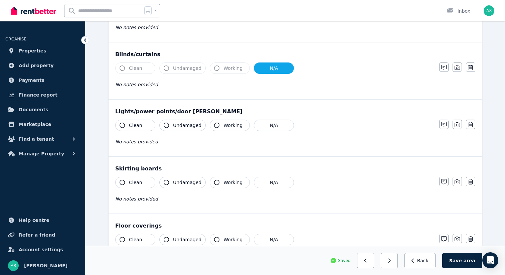
click at [129, 128] on span "Clean" at bounding box center [135, 125] width 13 height 7
click at [139, 182] on span "Clean" at bounding box center [135, 182] width 13 height 7
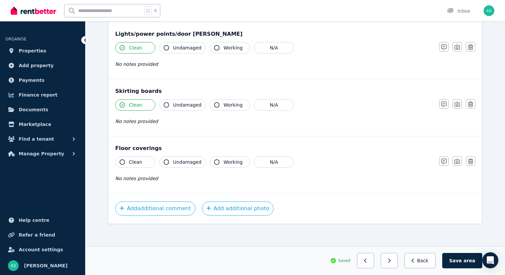
scroll to position [368, 0]
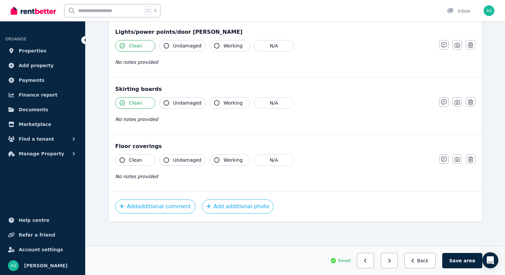
click at [137, 161] on span "Clean" at bounding box center [135, 160] width 13 height 7
click at [391, 260] on icon "button" at bounding box center [389, 260] width 3 height 5
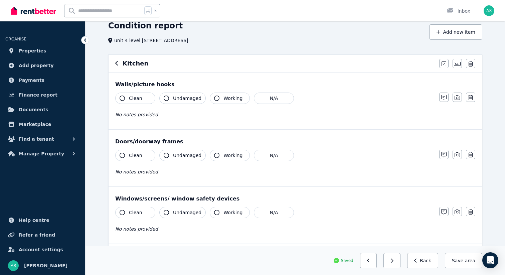
scroll to position [39, 0]
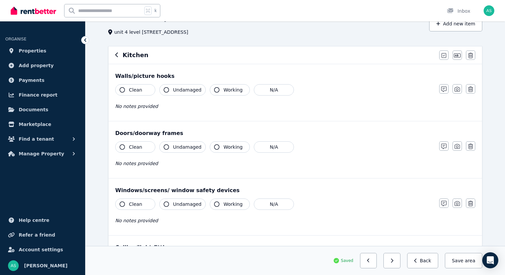
click at [140, 90] on span "Clean" at bounding box center [135, 89] width 13 height 7
click at [179, 90] on span "Undamaged" at bounding box center [187, 89] width 28 height 7
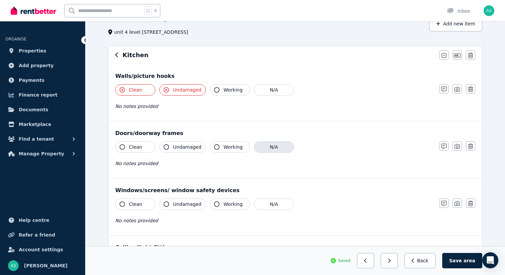
click at [266, 145] on button "N/A" at bounding box center [274, 146] width 40 height 11
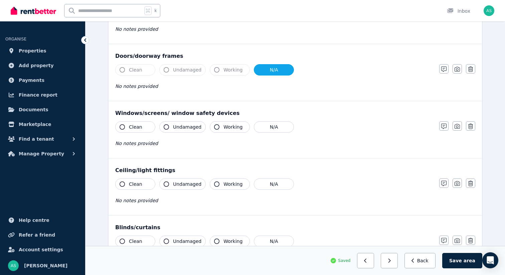
scroll to position [138, 0]
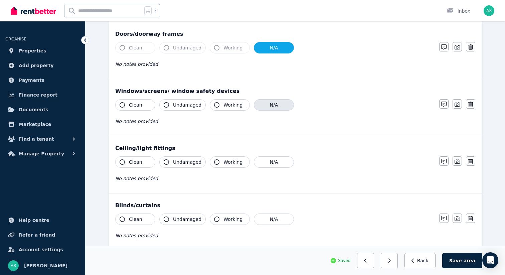
click at [275, 108] on button "N/A" at bounding box center [274, 104] width 40 height 11
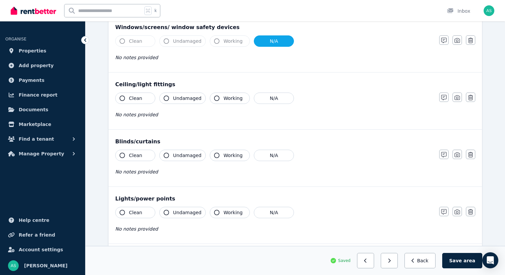
scroll to position [199, 0]
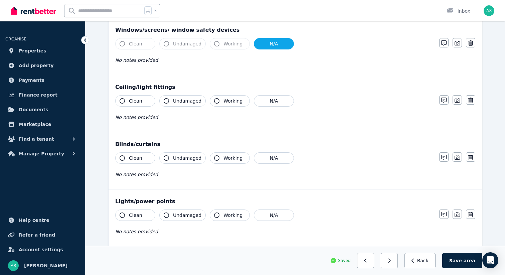
click at [136, 101] on span "Clean" at bounding box center [135, 100] width 13 height 7
click at [177, 100] on span "Undamaged" at bounding box center [187, 100] width 28 height 7
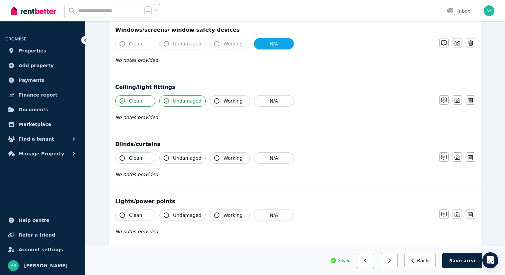
click at [177, 100] on span "Undamaged" at bounding box center [187, 100] width 28 height 7
click at [272, 157] on button "N/A" at bounding box center [274, 157] width 40 height 11
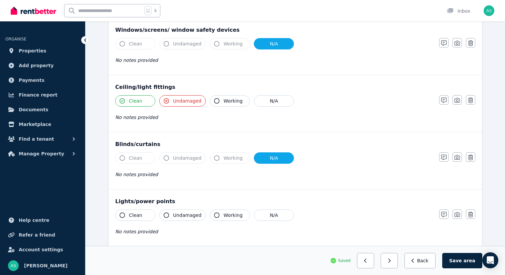
click at [145, 211] on button "Clean" at bounding box center [135, 214] width 40 height 11
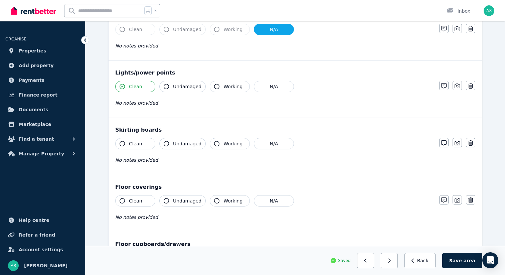
scroll to position [328, 0]
click at [143, 143] on button "Clean" at bounding box center [135, 142] width 40 height 11
click at [141, 200] on span "Clean" at bounding box center [135, 200] width 13 height 7
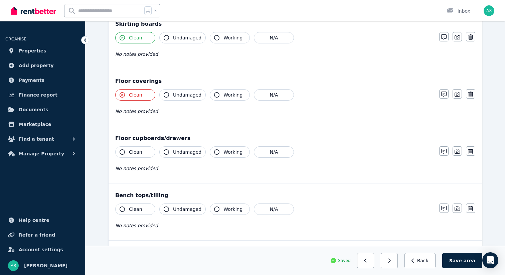
scroll to position [440, 0]
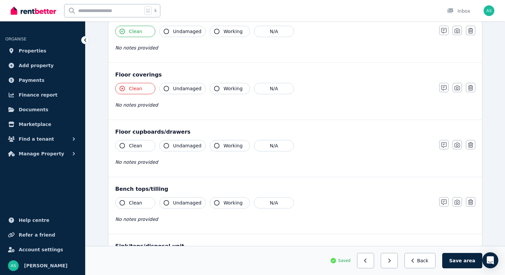
click at [137, 148] on span "Clean" at bounding box center [135, 145] width 13 height 7
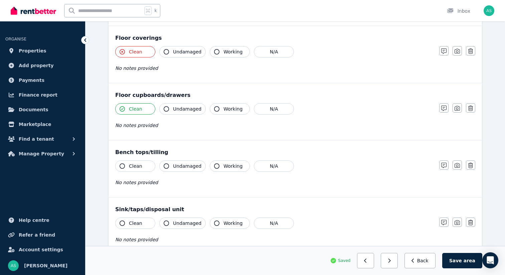
scroll to position [475, 0]
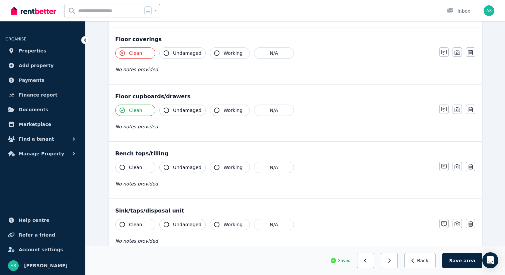
click at [143, 167] on button "Clean" at bounding box center [135, 167] width 40 height 11
click at [141, 229] on button "Clean" at bounding box center [135, 224] width 40 height 11
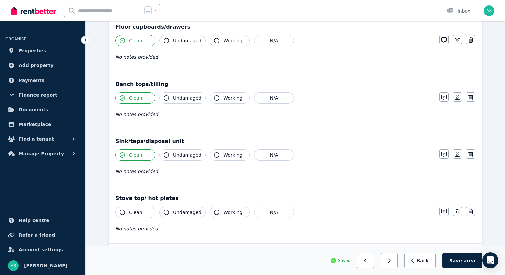
scroll to position [563, 0]
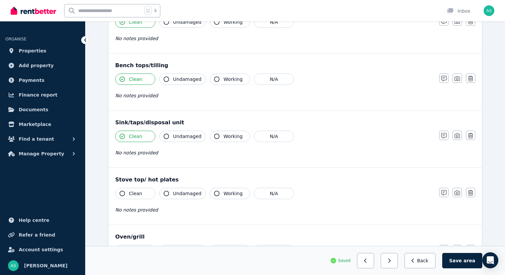
click at [139, 137] on span "Clean" at bounding box center [135, 136] width 13 height 7
click at [142, 193] on button "Clean" at bounding box center [135, 193] width 40 height 11
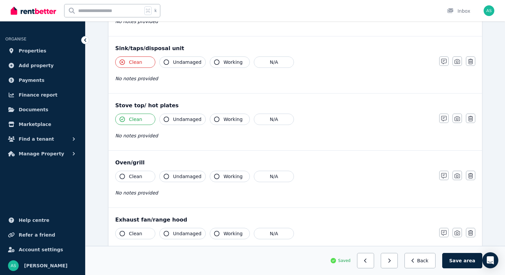
scroll to position [643, 0]
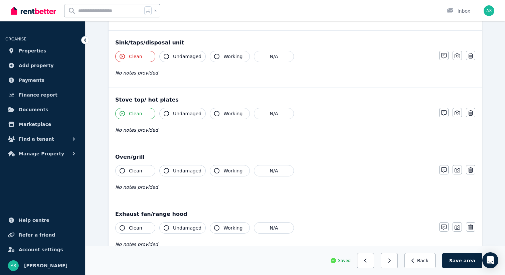
click at [139, 169] on span "Clean" at bounding box center [135, 170] width 13 height 7
click at [179, 232] on button "Undamaged" at bounding box center [182, 227] width 46 height 11
click at [190, 115] on span "Undamaged" at bounding box center [187, 113] width 28 height 7
click at [183, 229] on span "Undamaged" at bounding box center [187, 227] width 28 height 7
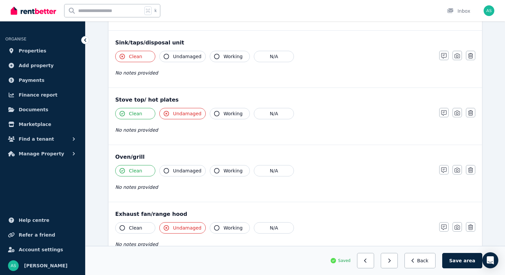
click at [136, 230] on span "Clean" at bounding box center [135, 227] width 13 height 7
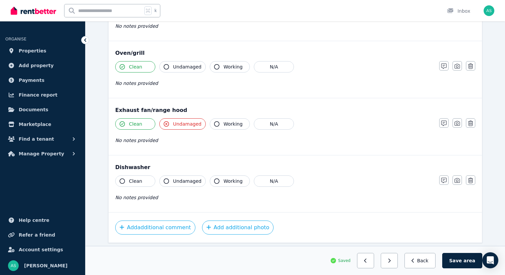
scroll to position [748, 0]
click at [141, 178] on button "Clean" at bounding box center [135, 179] width 40 height 11
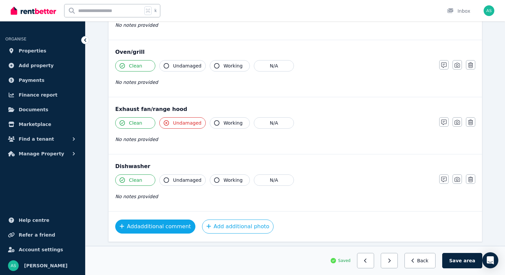
click at [166, 225] on button "Add additional comment" at bounding box center [155, 226] width 80 height 14
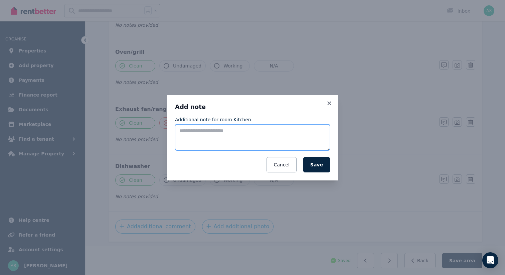
click at [222, 134] on textarea "Additional note for room Kitchen" at bounding box center [252, 137] width 155 height 26
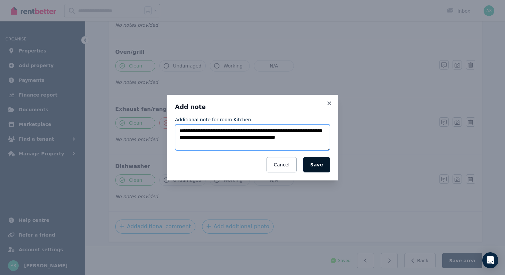
type textarea "**********"
click at [316, 168] on button "Save" at bounding box center [316, 164] width 27 height 15
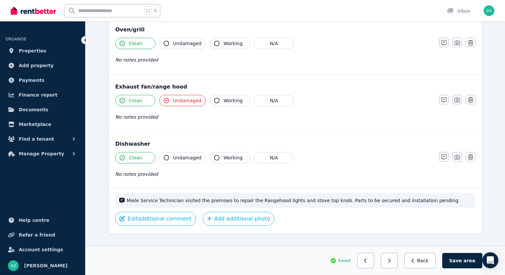
scroll to position [782, 0]
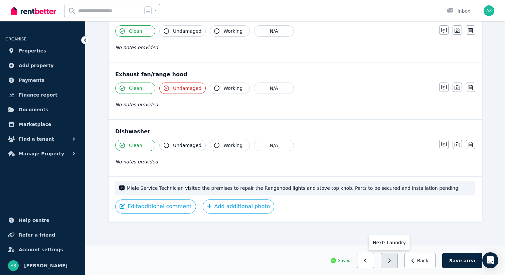
click at [391, 260] on icon "button" at bounding box center [389, 260] width 2 height 4
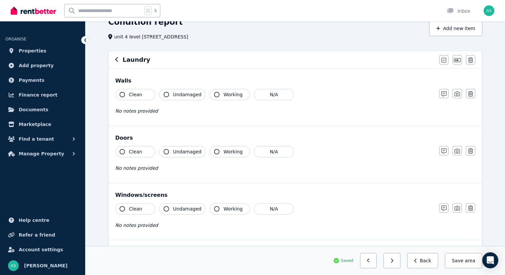
scroll to position [0, 0]
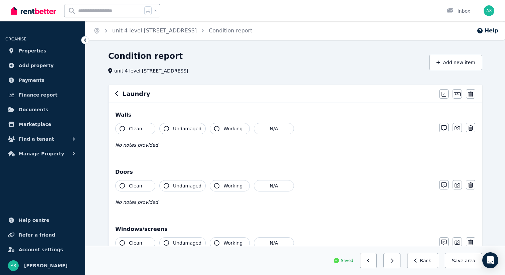
click at [135, 127] on span "Clean" at bounding box center [135, 128] width 13 height 7
click at [138, 184] on span "Clean" at bounding box center [135, 185] width 13 height 7
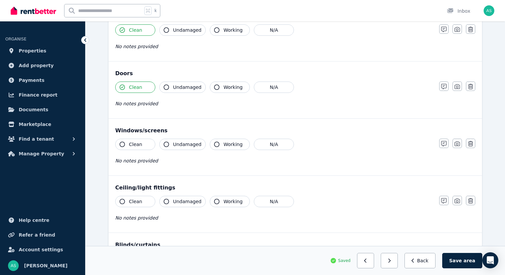
scroll to position [113, 0]
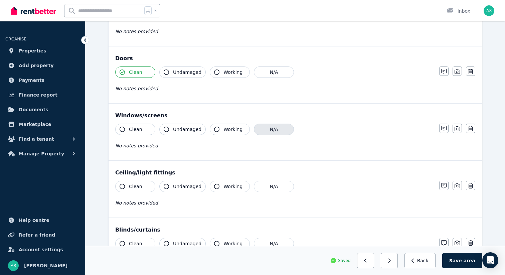
click at [278, 125] on button "N/A" at bounding box center [274, 129] width 40 height 11
click at [141, 185] on span "Clean" at bounding box center [135, 186] width 13 height 7
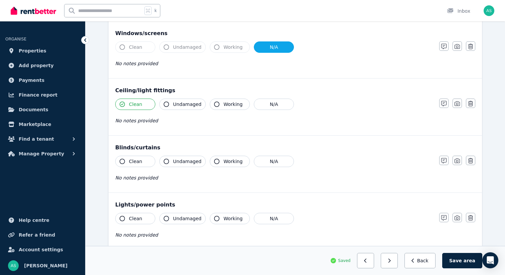
scroll to position [201, 0]
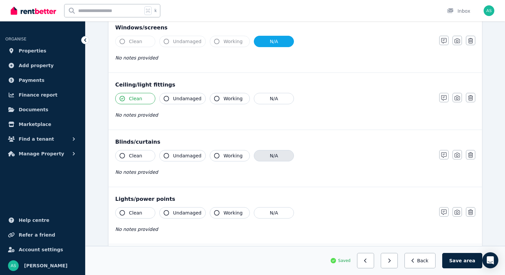
click at [271, 155] on button "N/A" at bounding box center [274, 155] width 40 height 11
click at [141, 213] on span "Clean" at bounding box center [135, 212] width 13 height 7
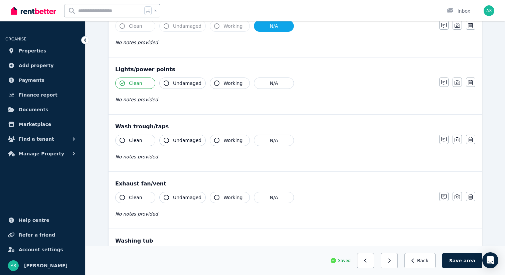
scroll to position [334, 0]
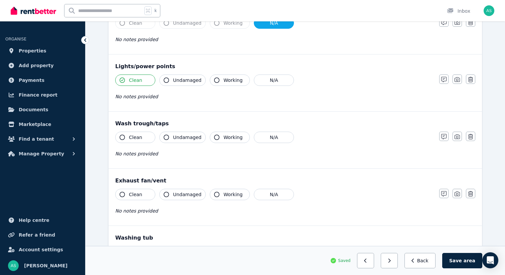
click at [139, 139] on span "Clean" at bounding box center [135, 137] width 13 height 7
click at [139, 194] on span "Clean" at bounding box center [135, 194] width 13 height 7
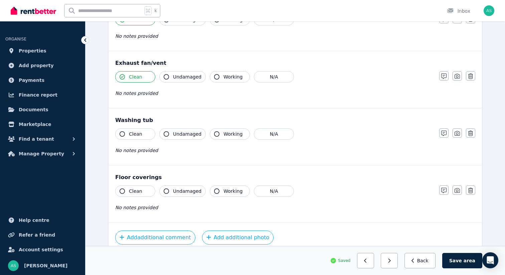
scroll to position [458, 0]
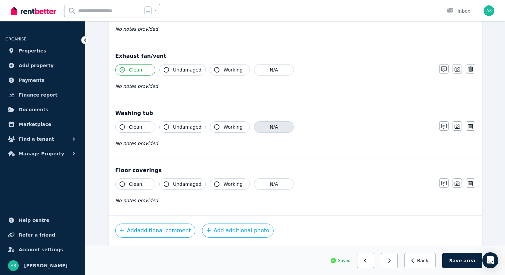
click at [277, 126] on button "N/A" at bounding box center [274, 126] width 40 height 11
click at [144, 186] on button "Clean" at bounding box center [135, 183] width 40 height 11
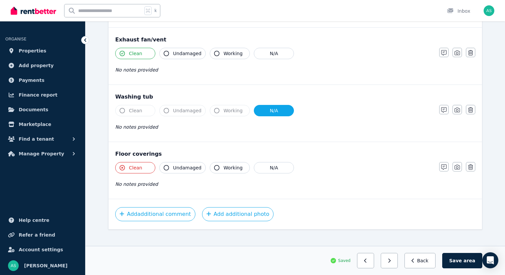
scroll to position [482, 0]
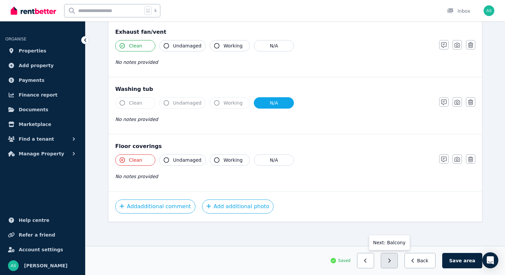
click at [391, 259] on icon "button" at bounding box center [389, 260] width 2 height 4
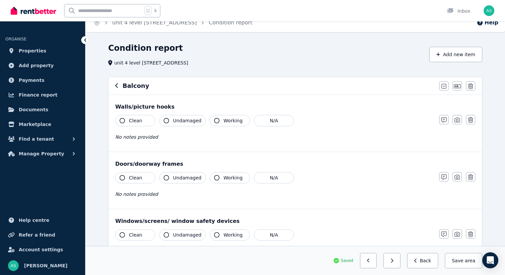
scroll to position [0, 0]
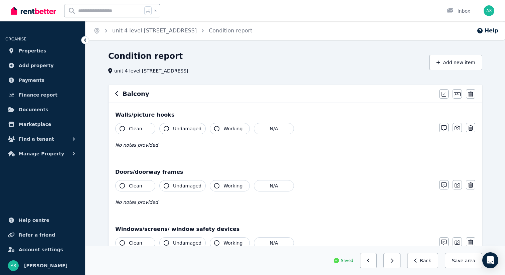
click at [135, 130] on span "Clean" at bounding box center [135, 128] width 13 height 7
click at [131, 185] on span "Clean" at bounding box center [135, 185] width 13 height 7
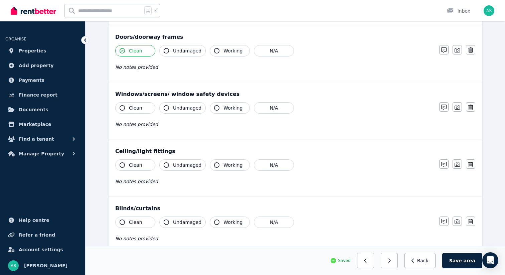
scroll to position [146, 0]
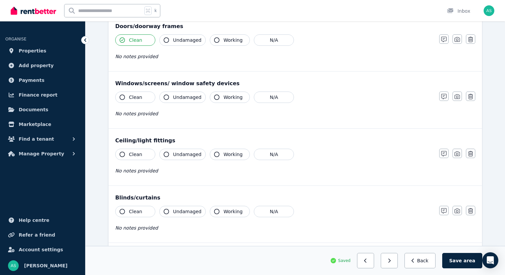
click at [140, 96] on span "Clean" at bounding box center [135, 97] width 13 height 7
click at [135, 153] on span "Clean" at bounding box center [135, 154] width 13 height 7
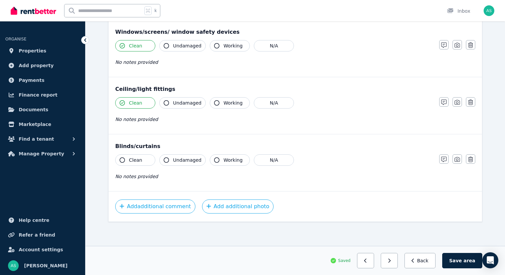
click at [133, 160] on span "Clean" at bounding box center [135, 160] width 13 height 7
click at [391, 262] on icon "button" at bounding box center [389, 260] width 2 height 4
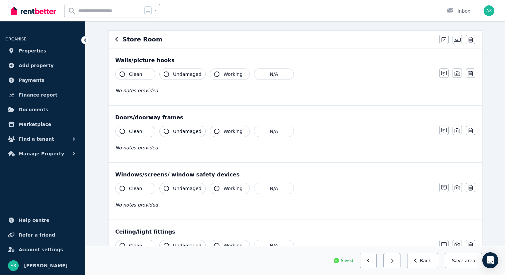
scroll to position [67, 0]
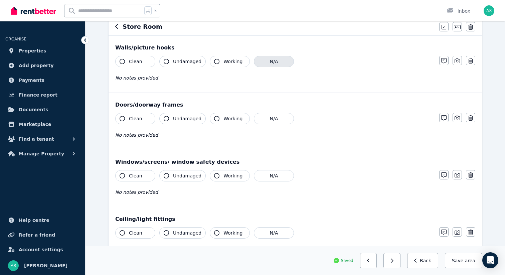
click at [267, 62] on button "N/A" at bounding box center [274, 61] width 40 height 11
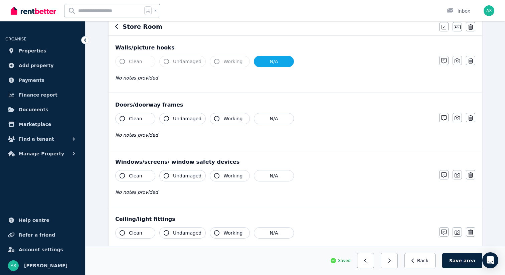
click at [137, 117] on span "Clean" at bounding box center [135, 118] width 13 height 7
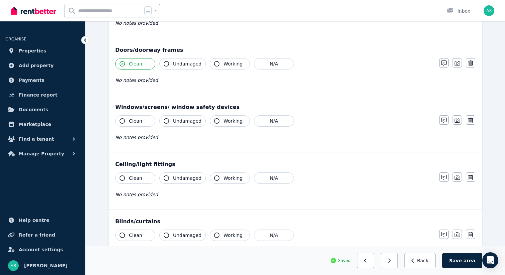
scroll to position [143, 0]
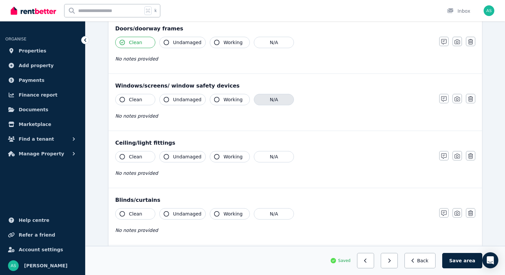
click at [275, 99] on button "N/A" at bounding box center [274, 99] width 40 height 11
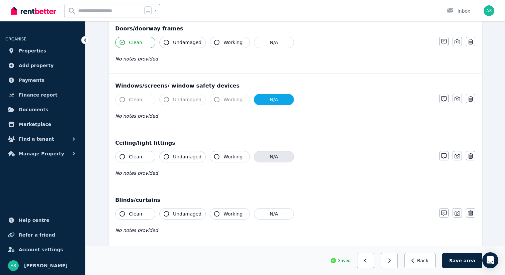
click at [267, 160] on button "N/A" at bounding box center [274, 156] width 40 height 11
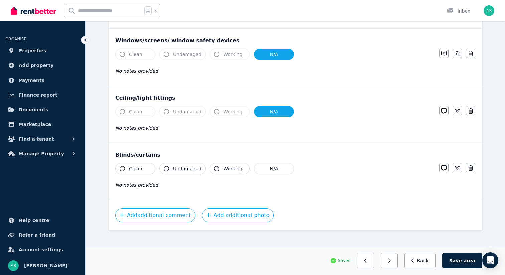
scroll to position [197, 0]
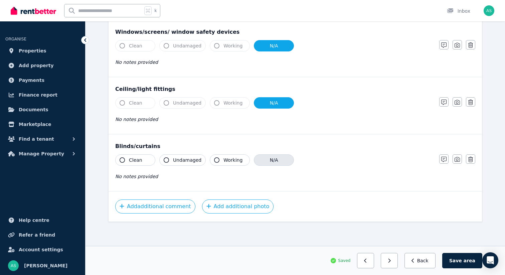
click at [275, 161] on button "N/A" at bounding box center [274, 159] width 40 height 11
click at [392, 260] on button "button" at bounding box center [389, 260] width 17 height 15
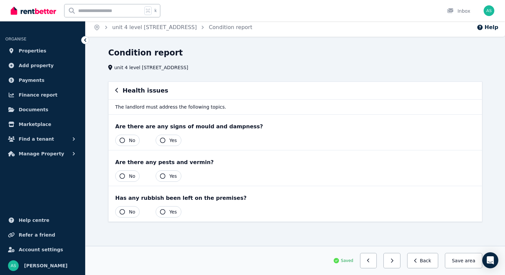
scroll to position [0, 0]
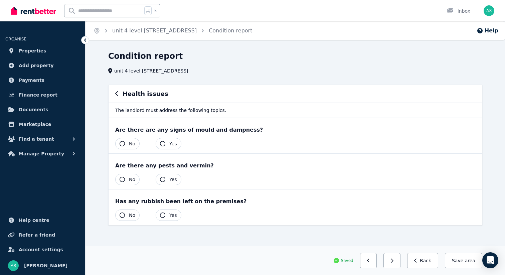
click at [165, 144] on button "Yes" at bounding box center [169, 143] width 26 height 11
click at [121, 145] on icon "button" at bounding box center [121, 143] width 5 height 5
click at [126, 182] on button "No" at bounding box center [127, 179] width 24 height 11
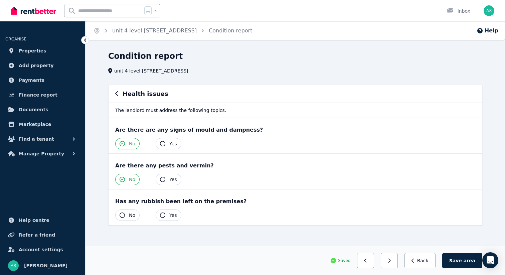
click at [126, 214] on button "No" at bounding box center [127, 214] width 24 height 11
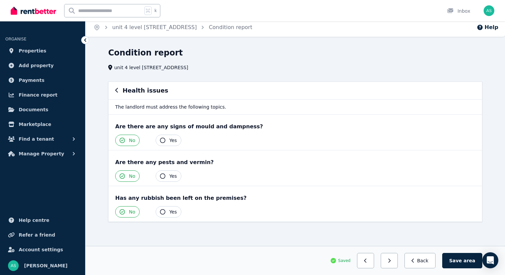
click at [165, 140] on button "Yes" at bounding box center [169, 140] width 26 height 11
click at [393, 257] on button "button" at bounding box center [389, 260] width 17 height 15
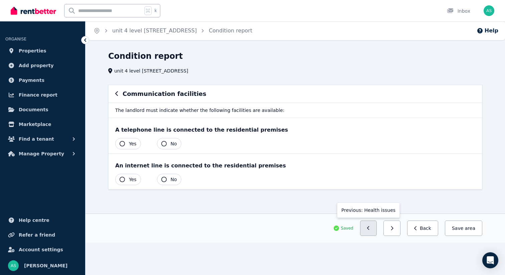
click at [371, 232] on button "button" at bounding box center [368, 227] width 17 height 15
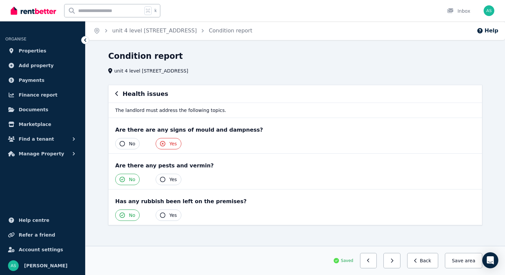
click at [130, 142] on span "No" at bounding box center [132, 143] width 6 height 7
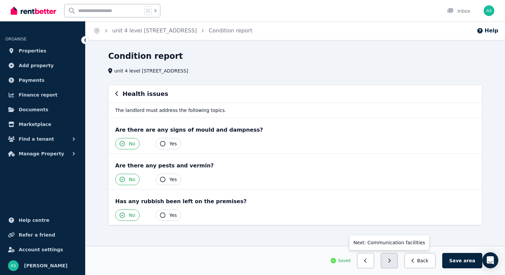
click at [397, 263] on button "button" at bounding box center [389, 260] width 17 height 15
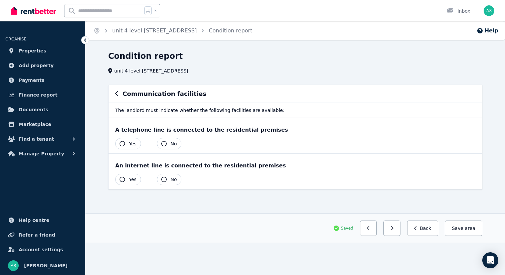
click at [166, 143] on icon "button" at bounding box center [163, 143] width 5 height 5
click at [124, 178] on icon "button" at bounding box center [121, 179] width 5 height 5
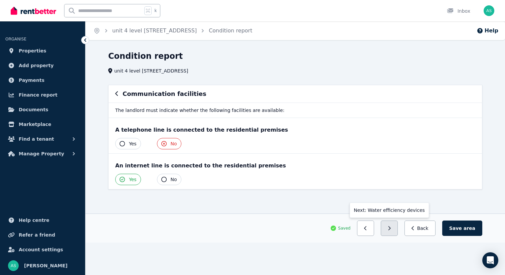
click at [391, 227] on icon "button" at bounding box center [389, 228] width 2 height 4
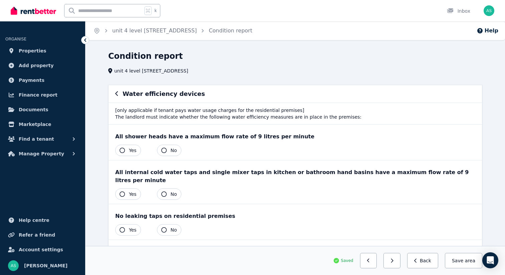
click at [131, 151] on span "Yes" at bounding box center [133, 150] width 8 height 7
click at [131, 191] on span "Yes" at bounding box center [133, 194] width 8 height 7
click at [133, 226] on span "Yes" at bounding box center [133, 229] width 8 height 7
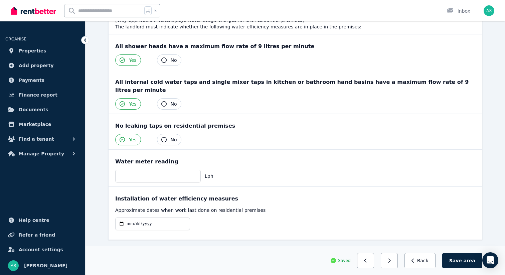
scroll to position [100, 0]
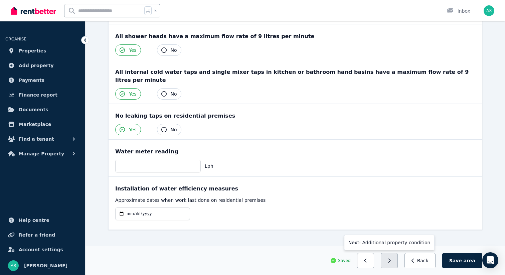
click at [392, 259] on button "button" at bounding box center [389, 260] width 17 height 15
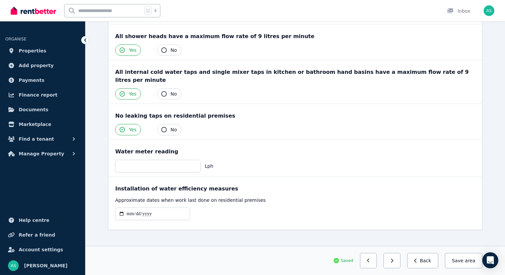
scroll to position [0, 0]
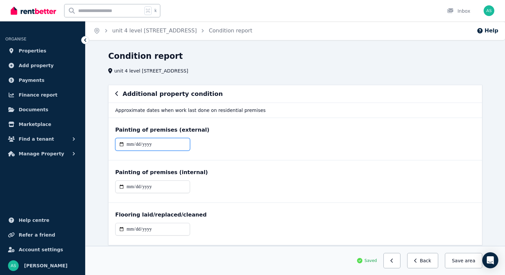
click at [130, 143] on input "date" at bounding box center [152, 144] width 75 height 13
click at [201, 144] on div at bounding box center [295, 147] width 360 height 18
click at [129, 188] on input "date" at bounding box center [152, 186] width 75 height 13
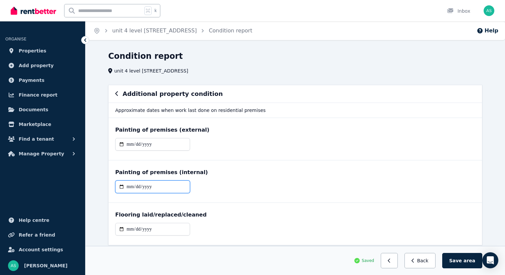
type input "**********"
click at [205, 218] on div "Flooring laid/replaced/cleaned" at bounding box center [295, 215] width 360 height 8
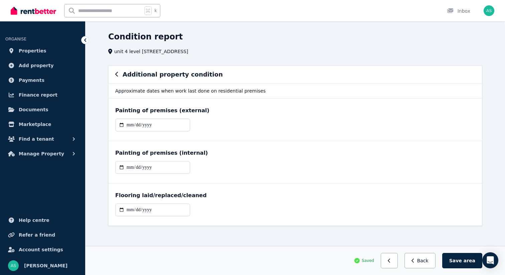
scroll to position [23, 0]
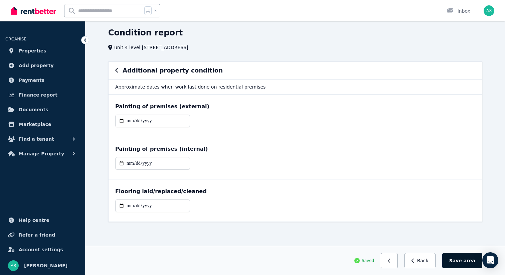
click at [464, 259] on button "Save area" at bounding box center [462, 260] width 40 height 15
click at [464, 262] on button "Save area" at bounding box center [463, 260] width 37 height 15
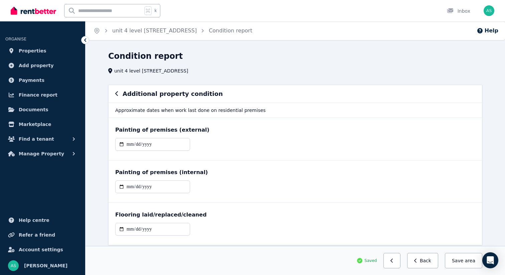
click at [116, 94] on icon "button" at bounding box center [116, 93] width 3 height 5
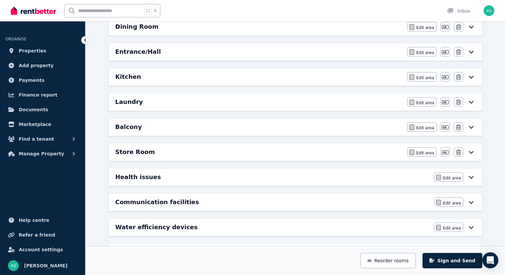
scroll to position [228, 0]
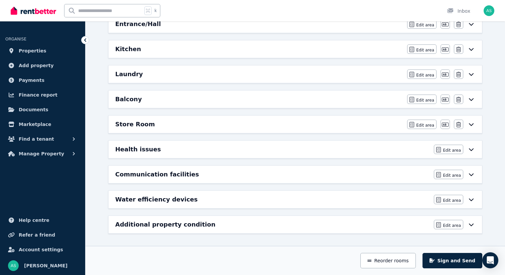
click at [472, 225] on icon at bounding box center [471, 224] width 5 height 3
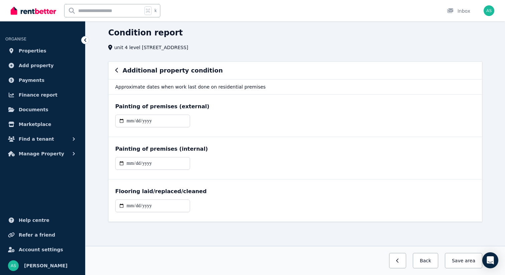
scroll to position [0, 0]
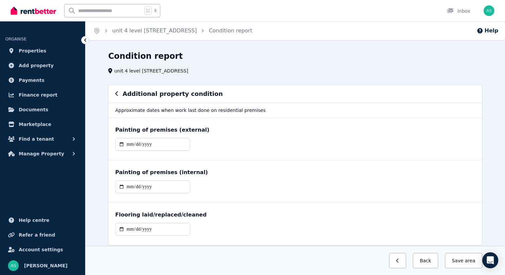
click at [116, 96] on icon "button" at bounding box center [116, 93] width 3 height 5
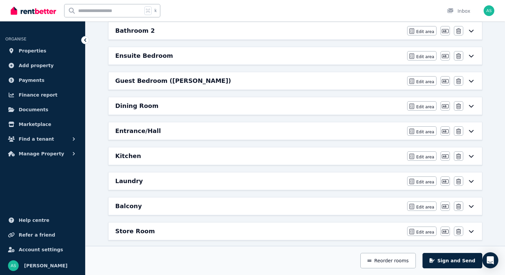
scroll to position [127, 0]
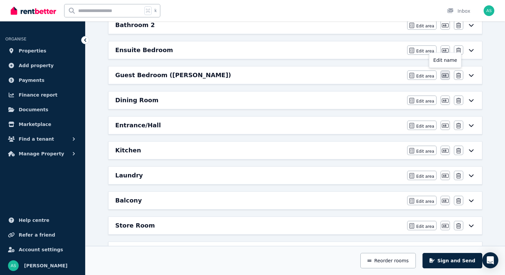
click at [441, 76] on button "button" at bounding box center [444, 74] width 9 height 9
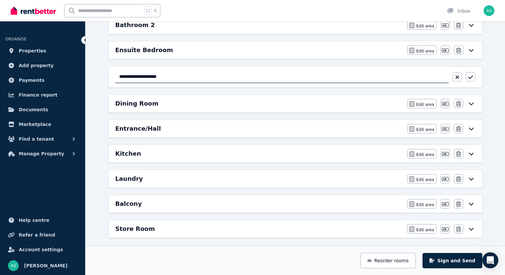
click at [172, 76] on input "**********" at bounding box center [281, 76] width 333 height 13
type input "**********"
click at [470, 77] on icon "button" at bounding box center [470, 76] width 5 height 3
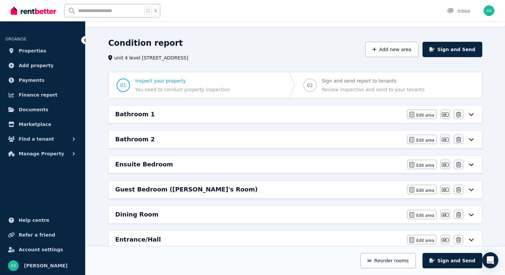
scroll to position [0, 0]
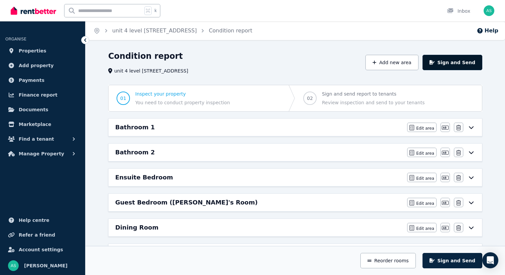
click at [457, 61] on button "Sign and Send" at bounding box center [452, 62] width 60 height 15
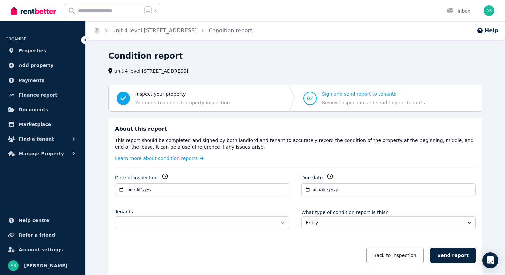
scroll to position [32, 0]
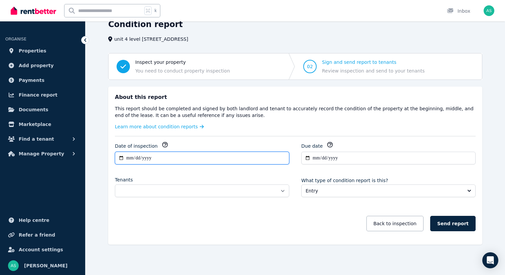
click at [129, 159] on input "**********" at bounding box center [202, 158] width 174 height 13
type input "**********"
click at [328, 146] on icon "button" at bounding box center [329, 144] width 5 height 5
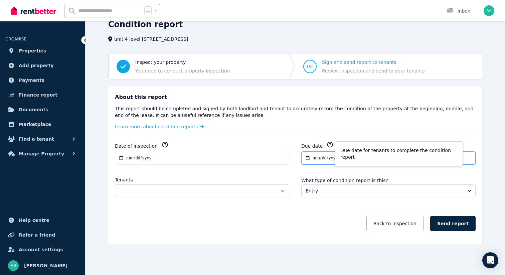
click at [316, 158] on input "**********" at bounding box center [388, 158] width 174 height 13
type input "**********"
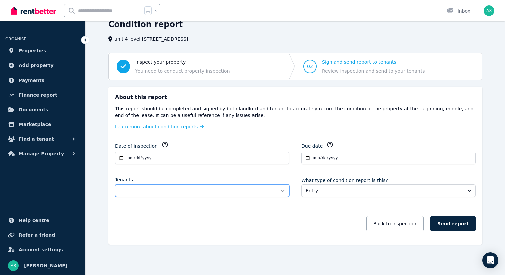
click at [261, 190] on select "**********" at bounding box center [202, 190] width 174 height 13
select select "**********"
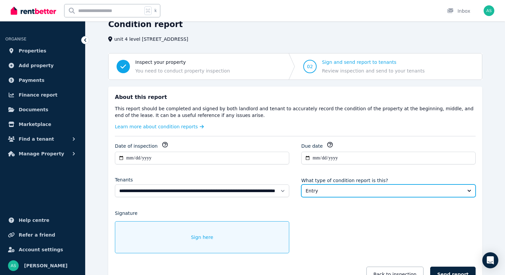
click at [358, 195] on button "Entry" at bounding box center [388, 190] width 174 height 13
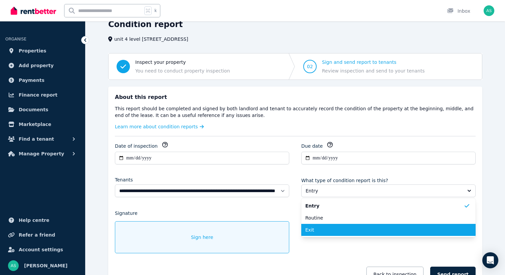
click at [327, 226] on span "Exit" at bounding box center [384, 229] width 158 height 7
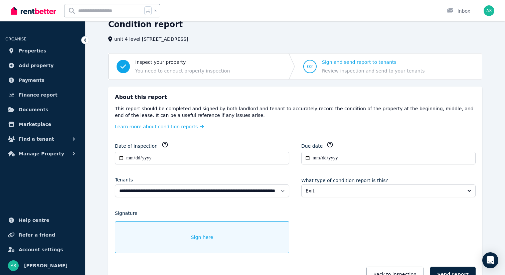
click at [200, 237] on span "Sign here" at bounding box center [202, 237] width 22 height 7
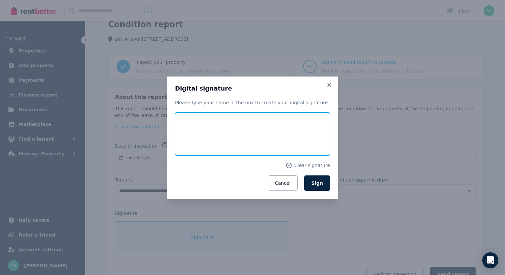
click at [224, 145] on input "text" at bounding box center [252, 133] width 155 height 43
type input "**********"
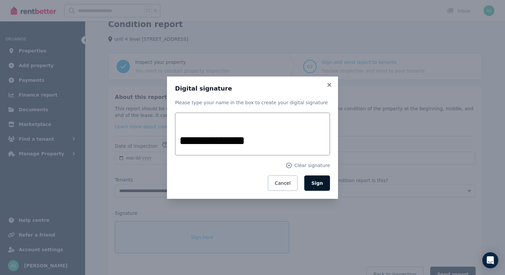
click at [320, 184] on span "Sign" at bounding box center [317, 182] width 12 height 5
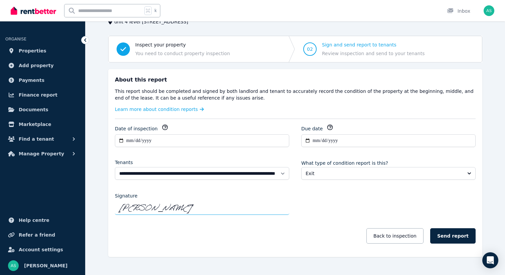
scroll to position [61, 0]
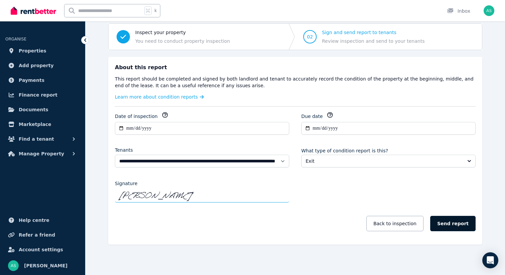
click at [456, 223] on button "Send report" at bounding box center [452, 223] width 45 height 15
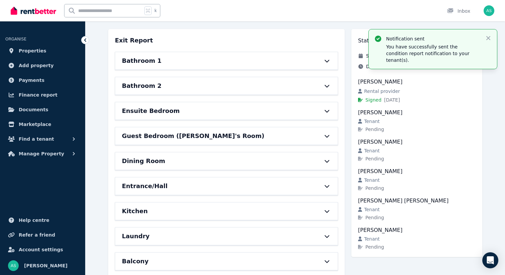
scroll to position [0, 0]
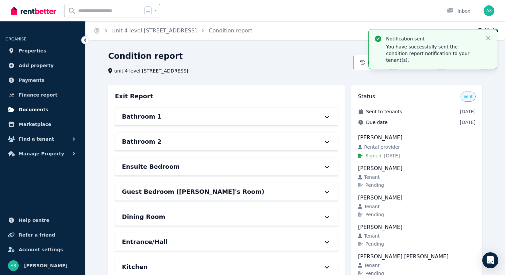
click at [35, 109] on span "Documents" at bounding box center [34, 109] width 30 height 8
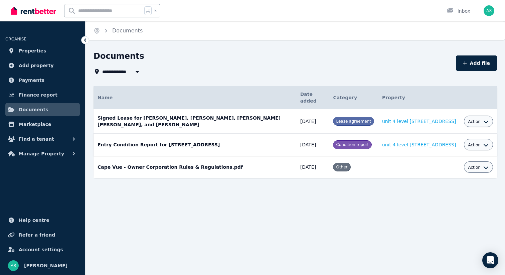
click at [475, 144] on span "Action" at bounding box center [474, 144] width 13 height 5
click at [447, 170] on link "View" at bounding box center [458, 172] width 64 height 12
click at [41, 47] on span "Properties" at bounding box center [33, 51] width 28 height 8
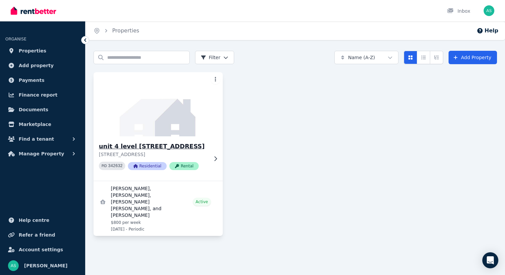
click at [215, 161] on icon at bounding box center [215, 158] width 7 height 5
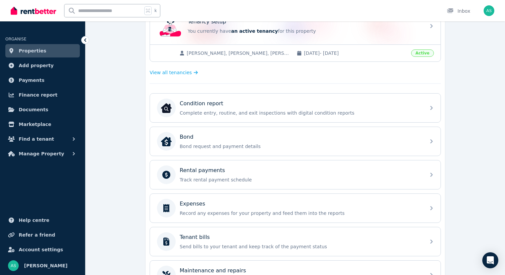
scroll to position [157, 0]
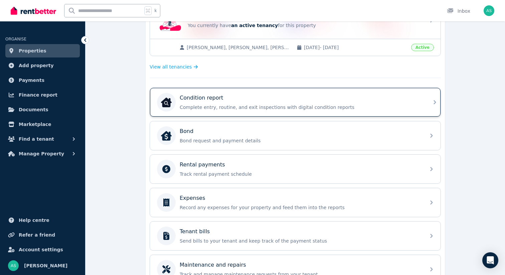
click at [433, 104] on icon at bounding box center [434, 102] width 2 height 4
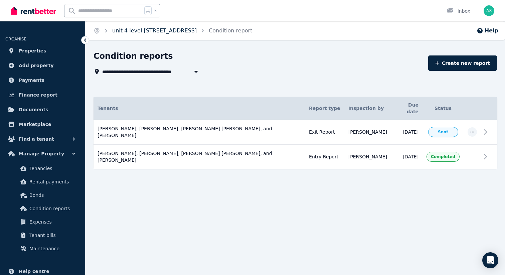
click at [156, 32] on link "unit 4 level [STREET_ADDRESS]" at bounding box center [154, 30] width 84 height 6
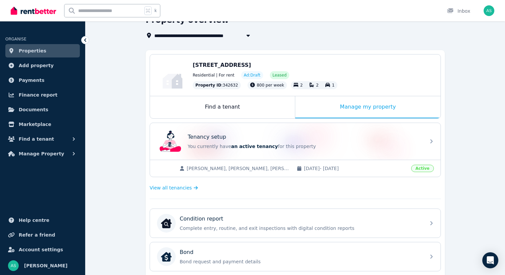
scroll to position [37, 0]
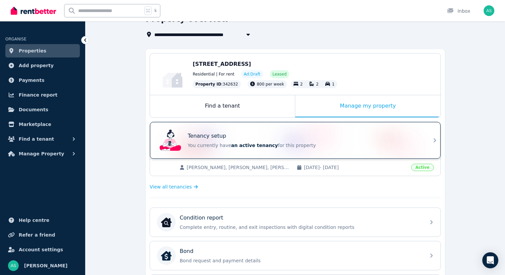
click at [431, 142] on icon at bounding box center [435, 140] width 8 height 8
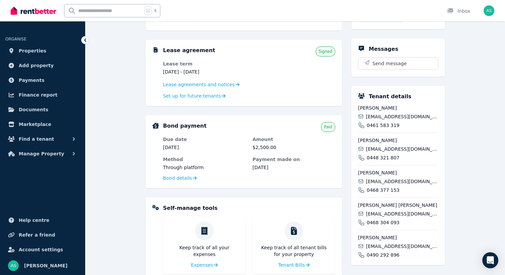
scroll to position [203, 0]
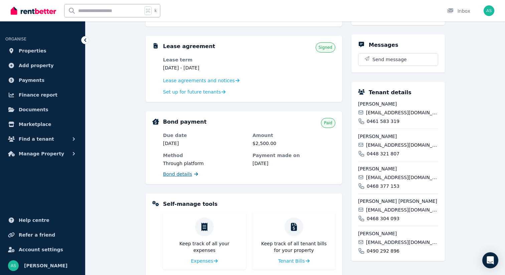
click at [185, 173] on span "Bond details" at bounding box center [177, 174] width 29 height 7
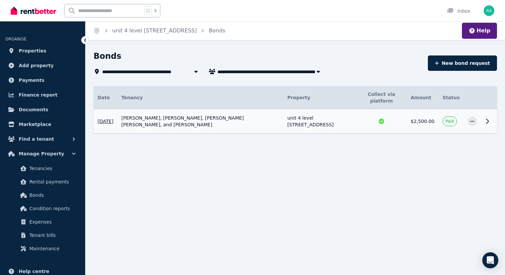
click at [485, 120] on icon at bounding box center [487, 121] width 8 height 8
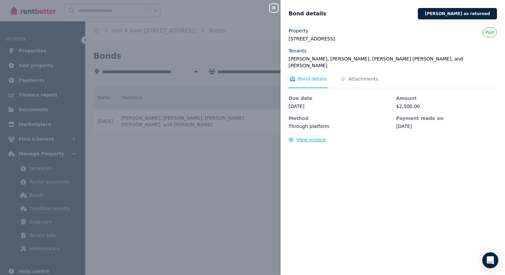
click at [311, 142] on span "View invoice" at bounding box center [310, 139] width 29 height 5
